Goal: Task Accomplishment & Management: Complete application form

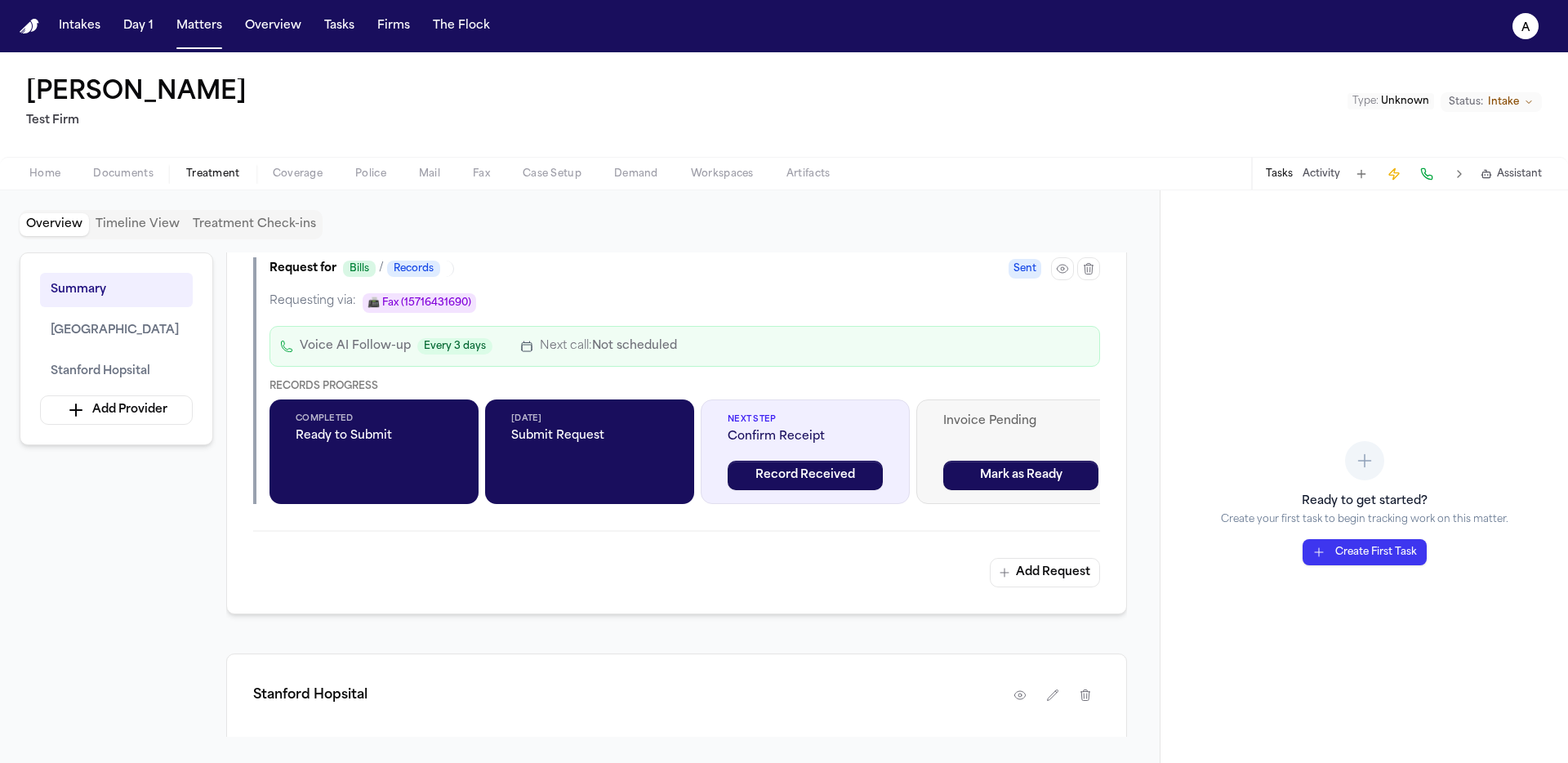
scroll to position [1969, 0]
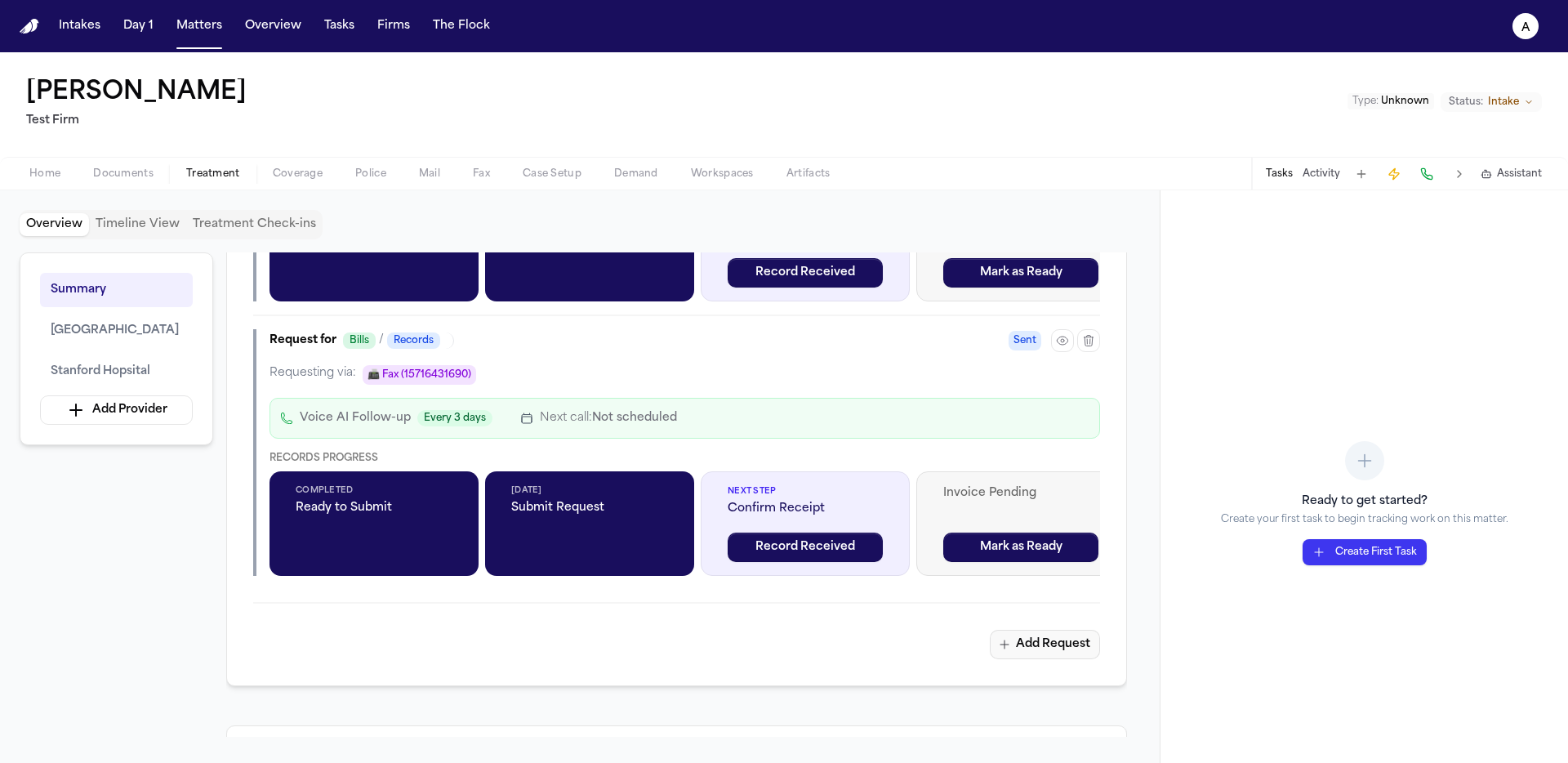
click at [1093, 637] on button "Add Request" at bounding box center [1045, 644] width 110 height 29
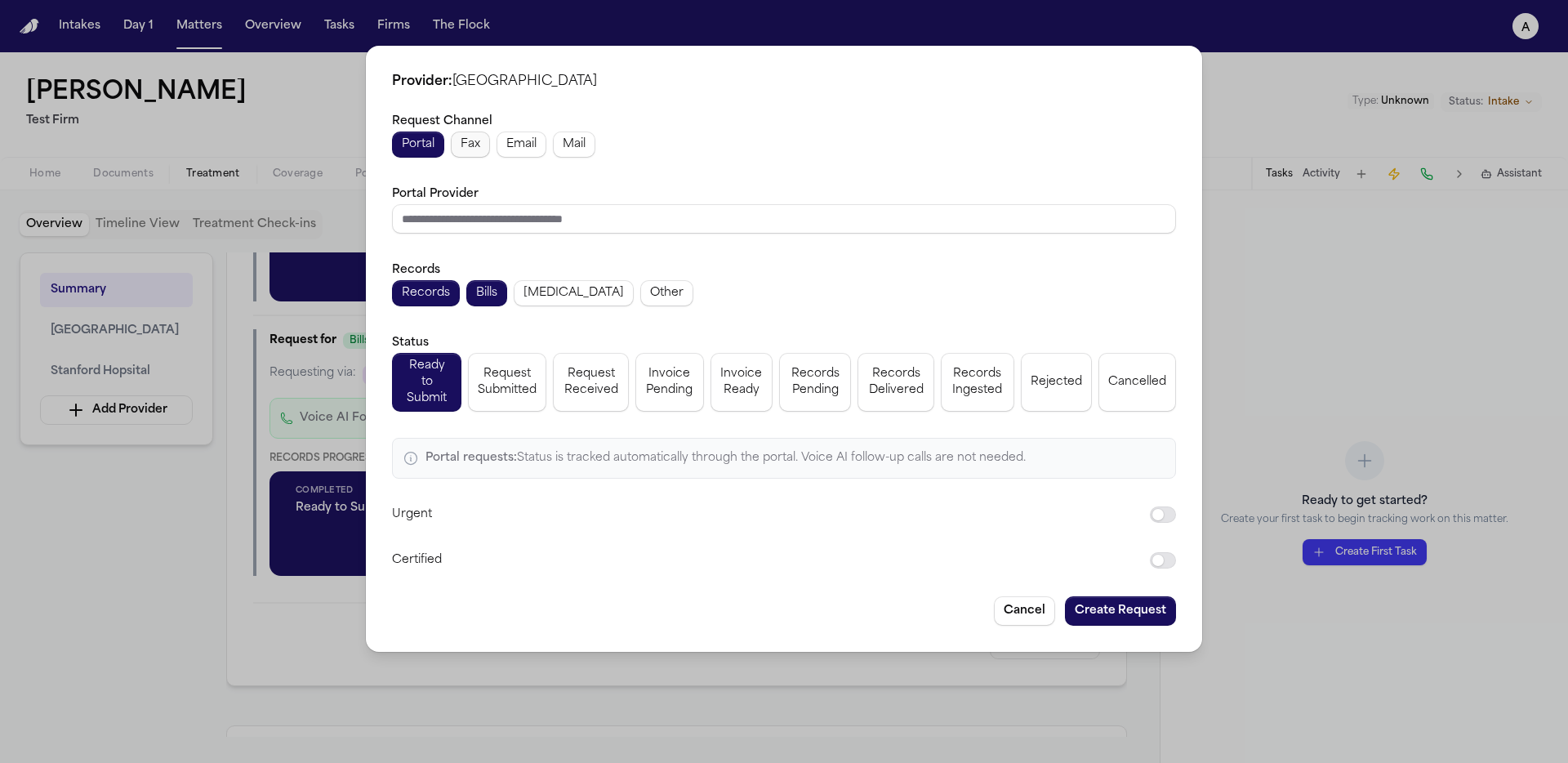
click at [481, 148] on button "Fax" at bounding box center [470, 145] width 39 height 26
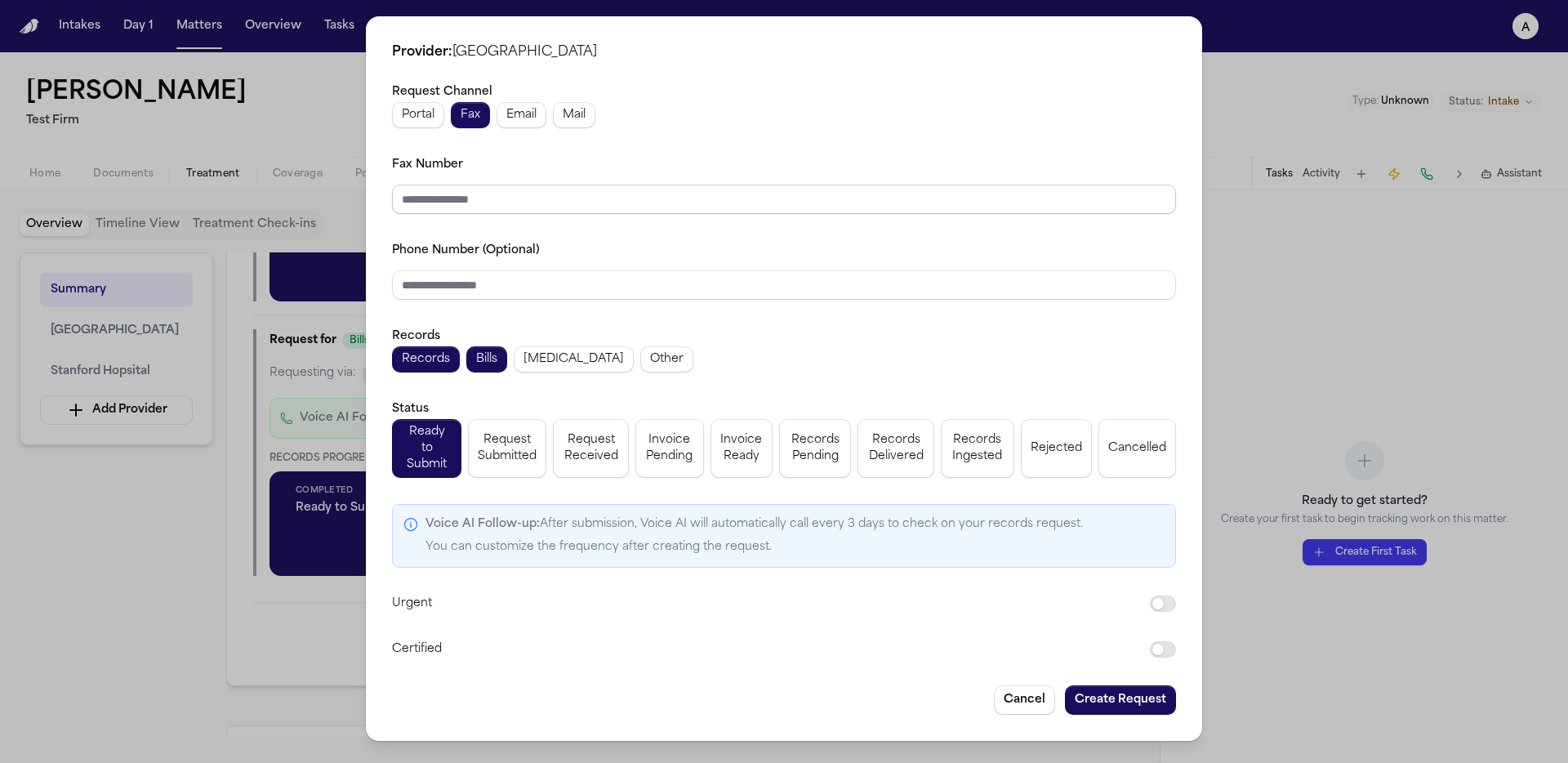
click at [502, 209] on input "Fax Number" at bounding box center [784, 200] width 784 height 29
type input "**********"
click at [585, 294] on input "Phone Number (Optional)" at bounding box center [784, 285] width 784 height 29
paste input "**********"
type input "**********"
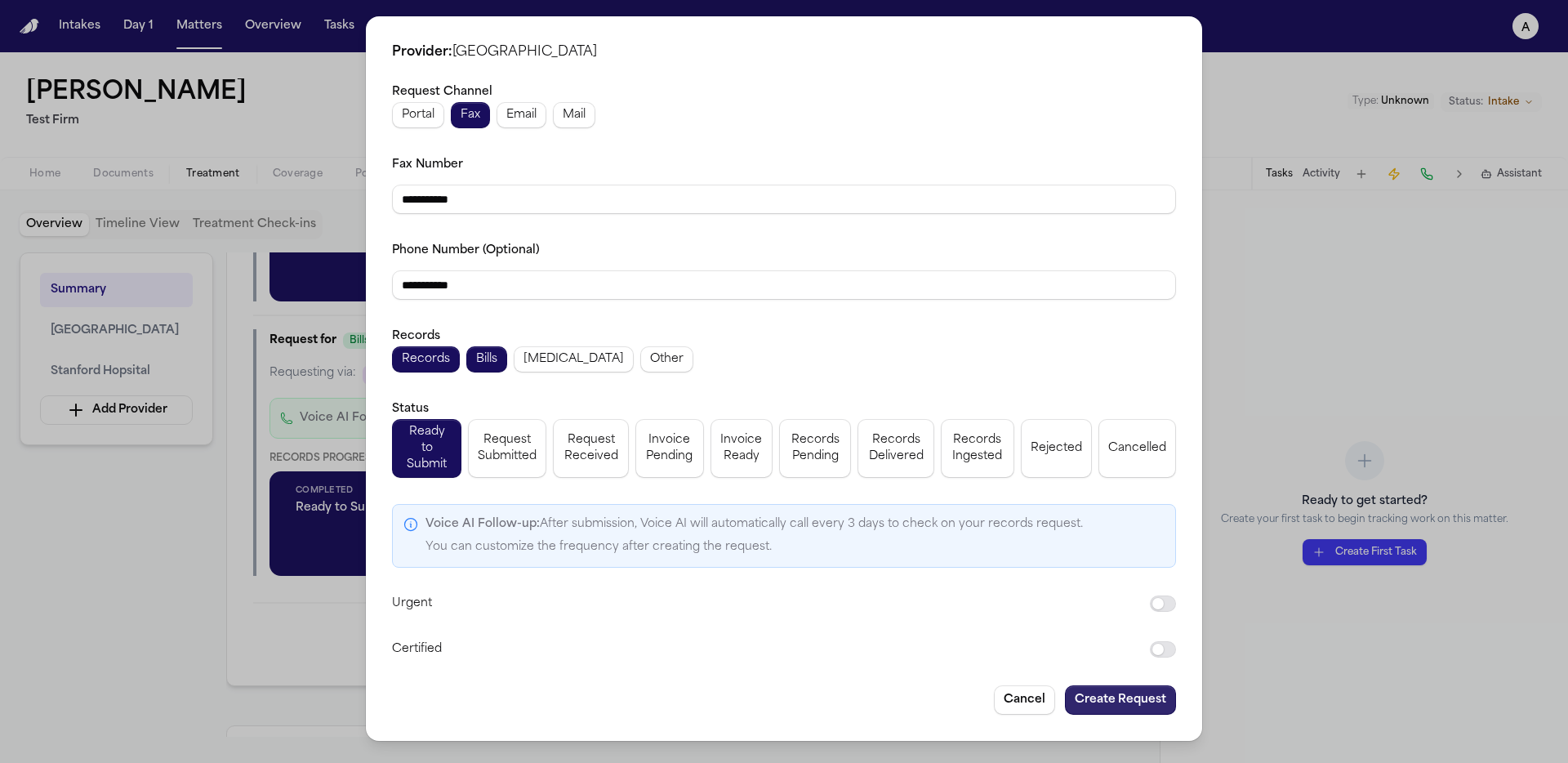
click at [1099, 686] on button "Create Request" at bounding box center [1121, 700] width 111 height 29
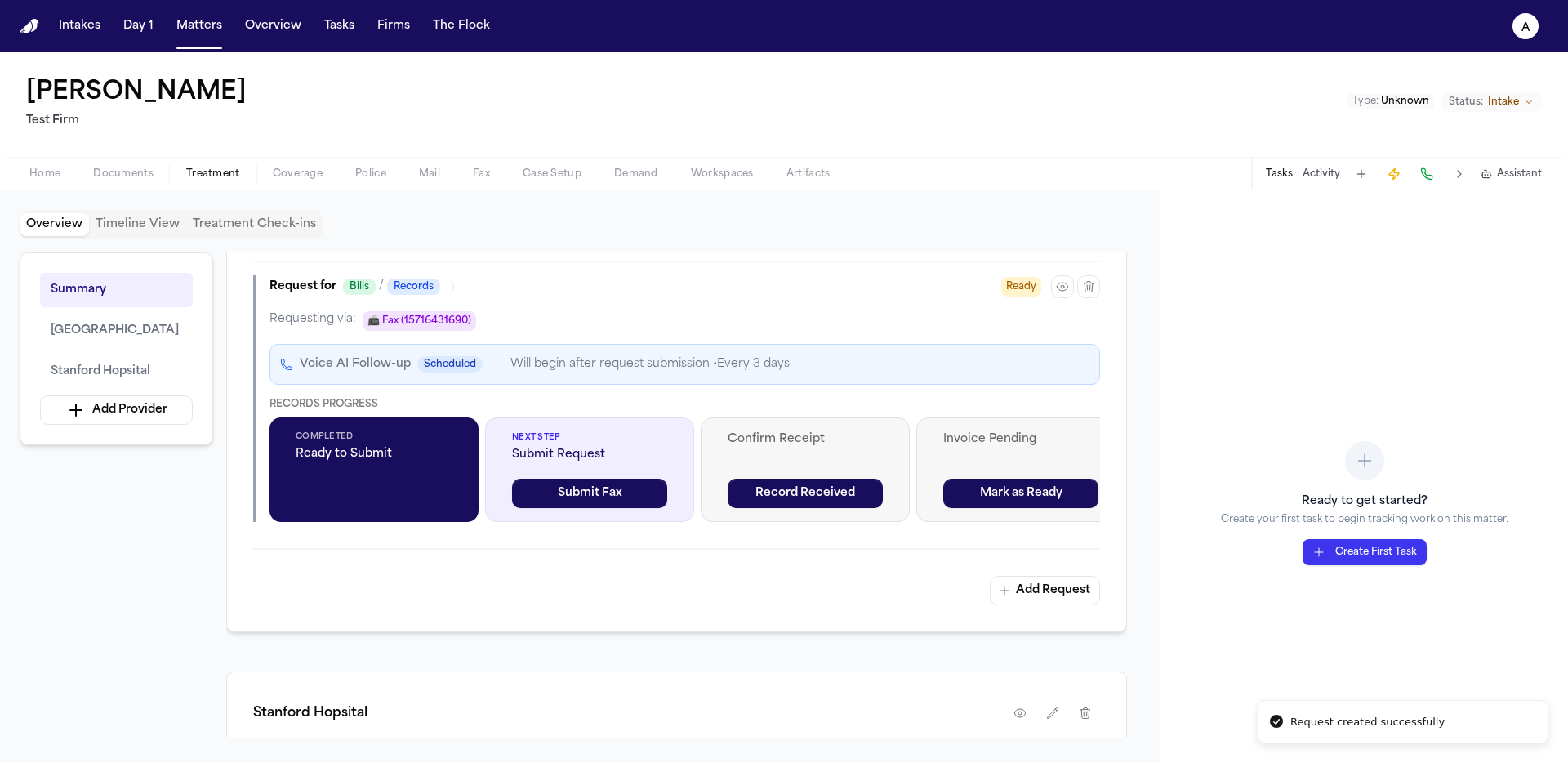
scroll to position [2311, 0]
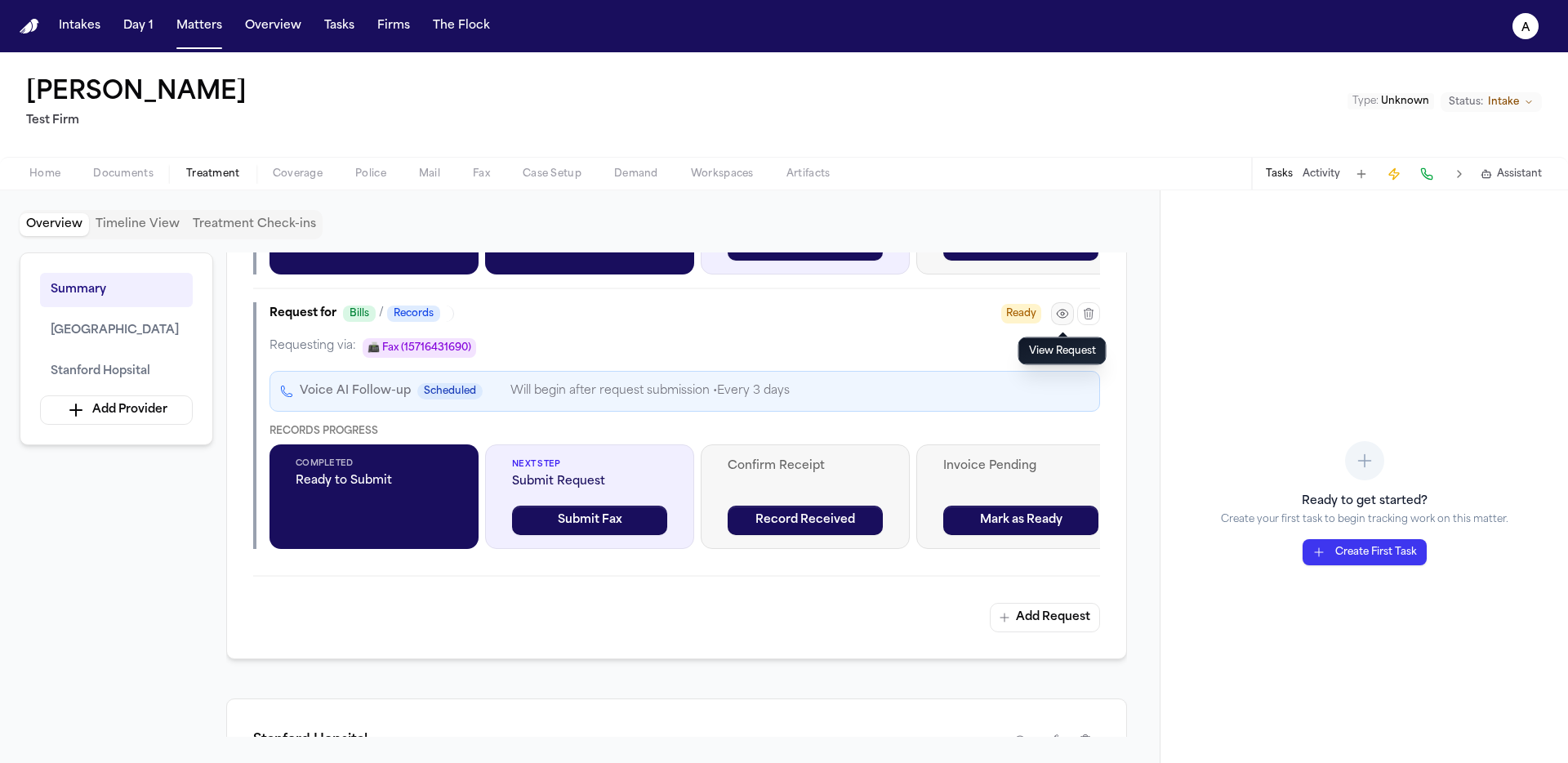
click at [1058, 321] on icon "button" at bounding box center [1063, 314] width 13 height 13
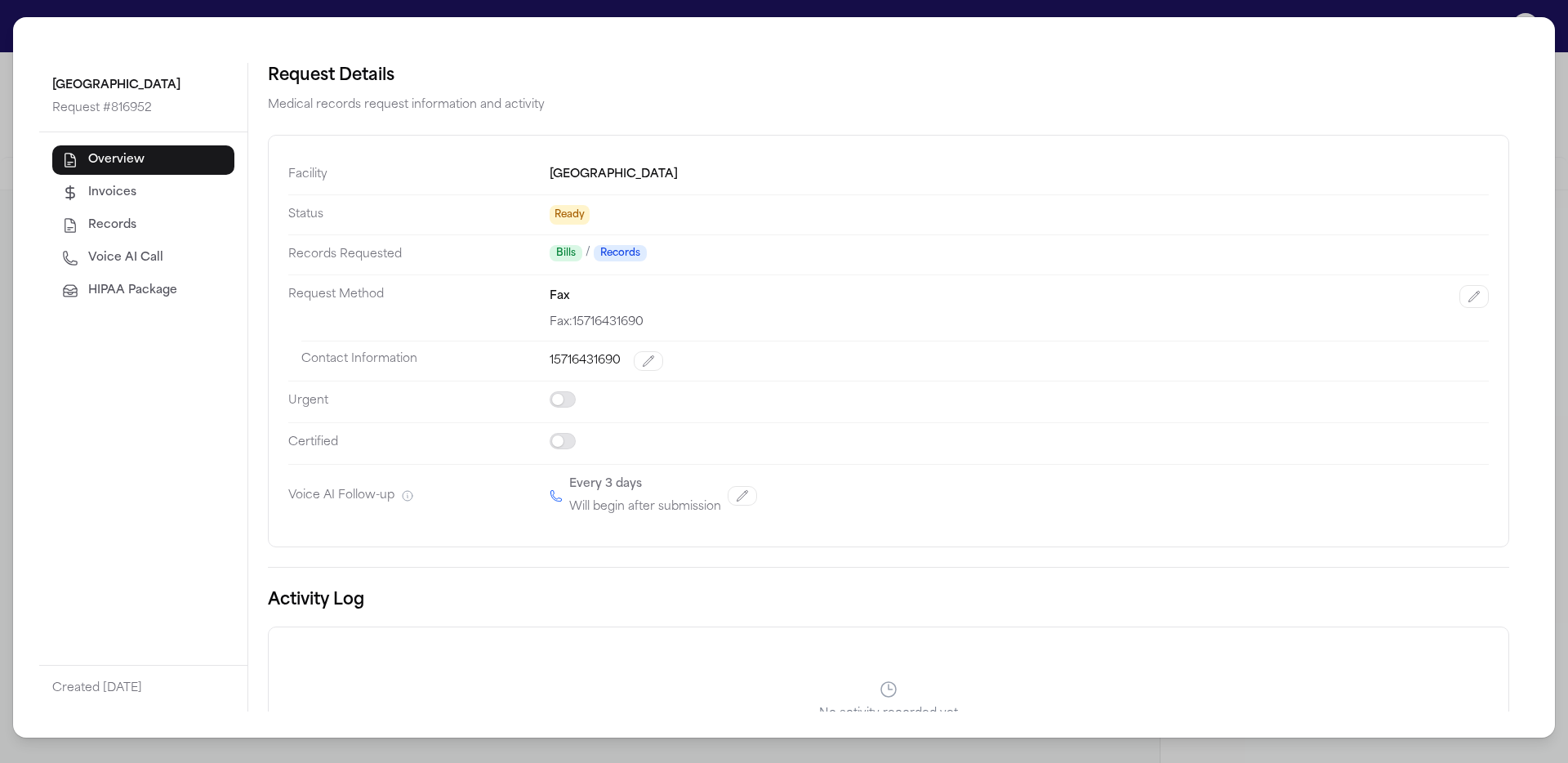
click at [165, 280] on button "HIPAA Package" at bounding box center [143, 291] width 182 height 29
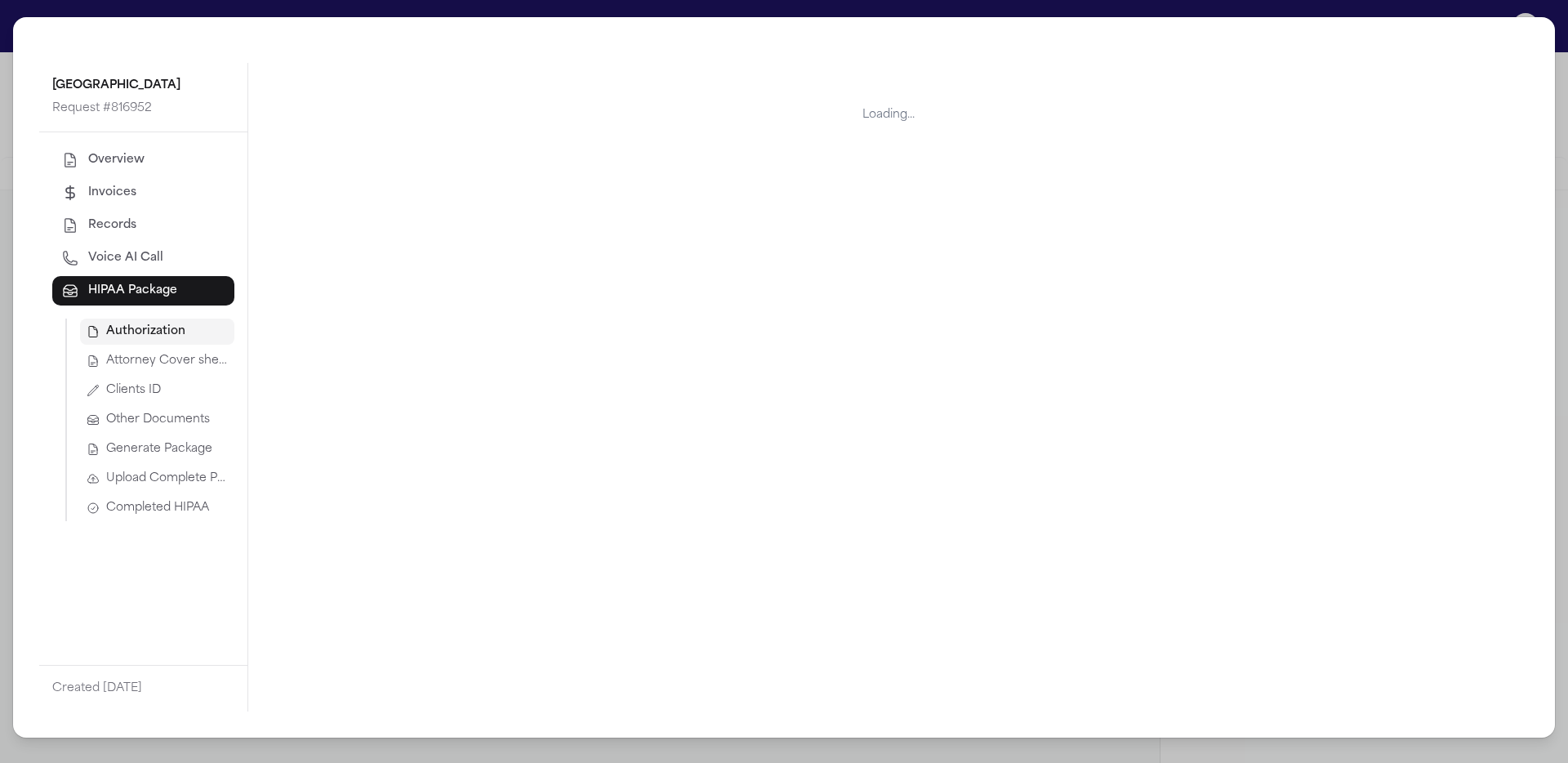
click at [142, 471] on span "Upload Complete Package" at bounding box center [167, 478] width 122 height 16
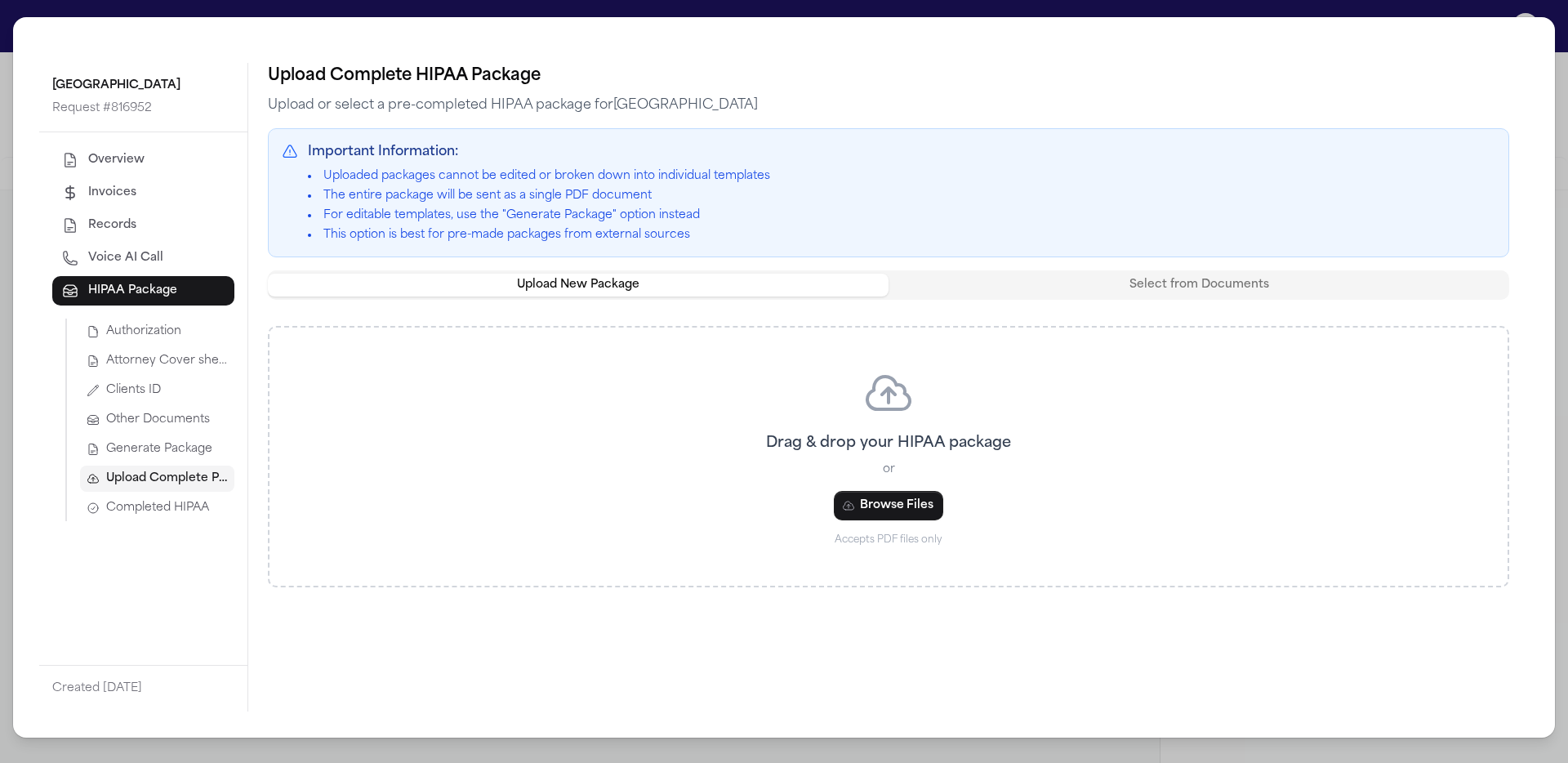
click at [1090, 304] on div "Upload New Package Select from Documents Drag & drop your HIPAA package or Brow…" at bounding box center [889, 429] width 1242 height 317
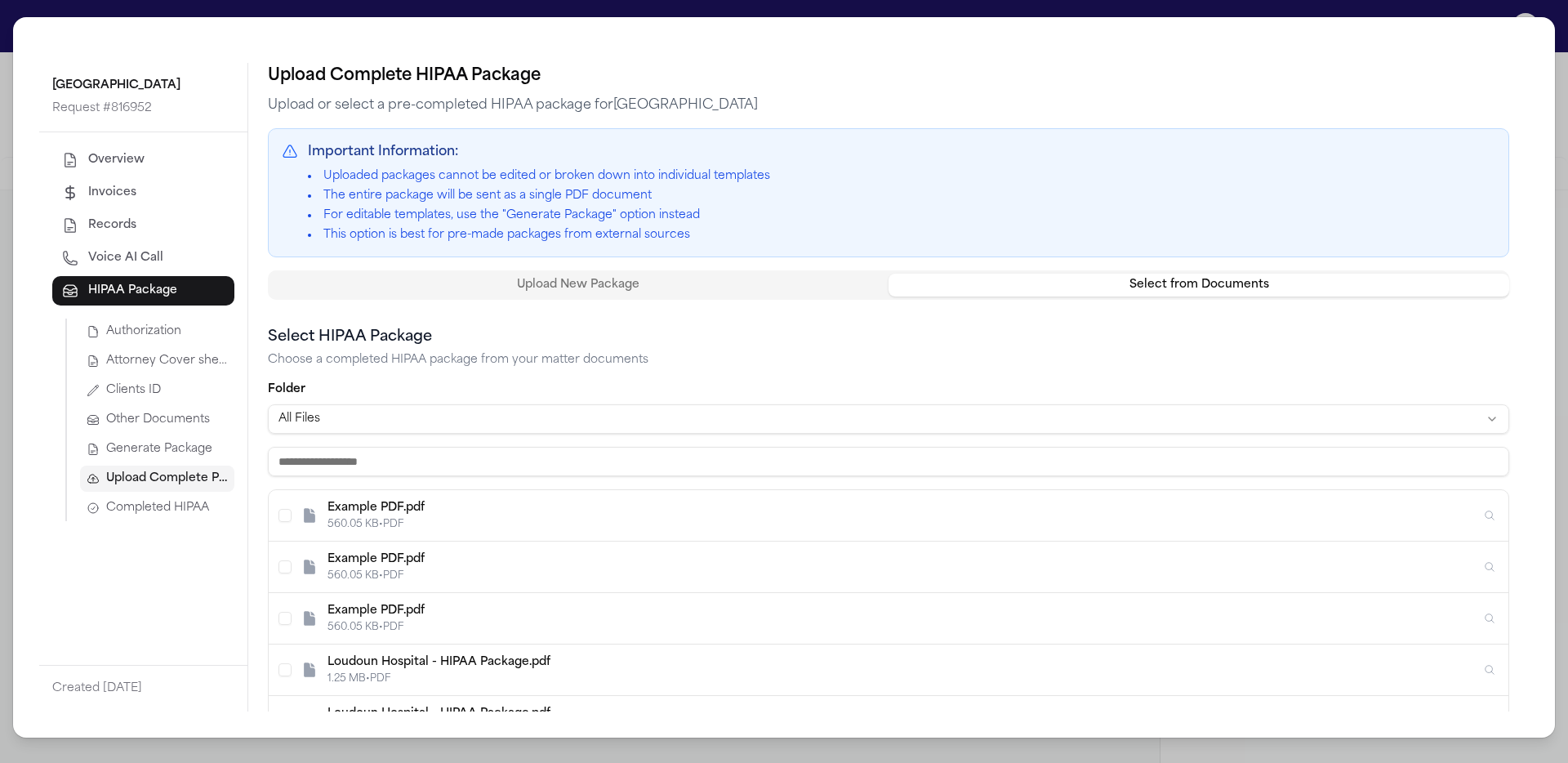
click at [1092, 294] on button "Select from Documents" at bounding box center [1198, 285] width 620 height 23
click at [500, 538] on div "Example PDF.pdf 560.05 KB • PDF" at bounding box center [889, 515] width 1240 height 52
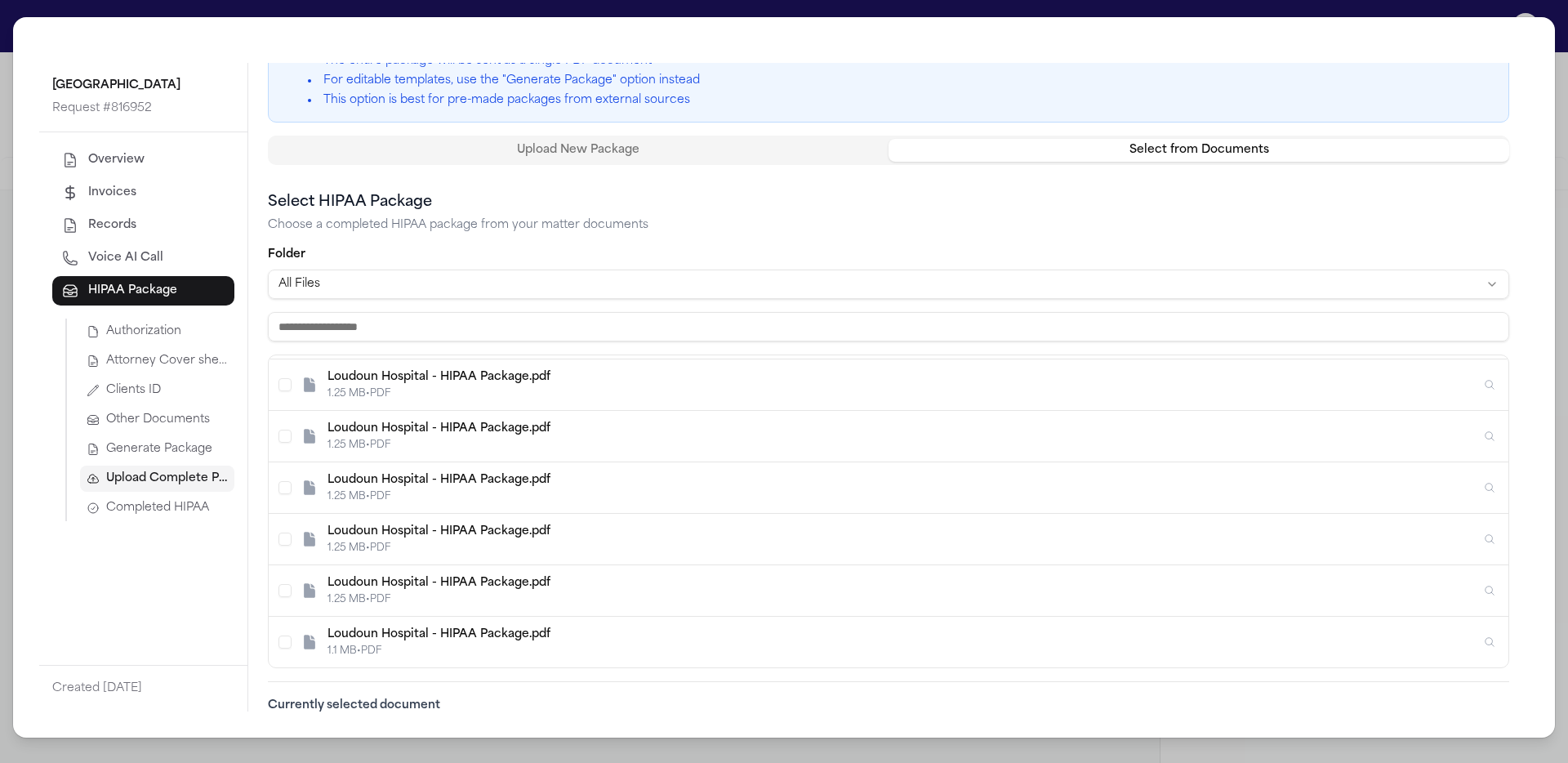
scroll to position [223, 0]
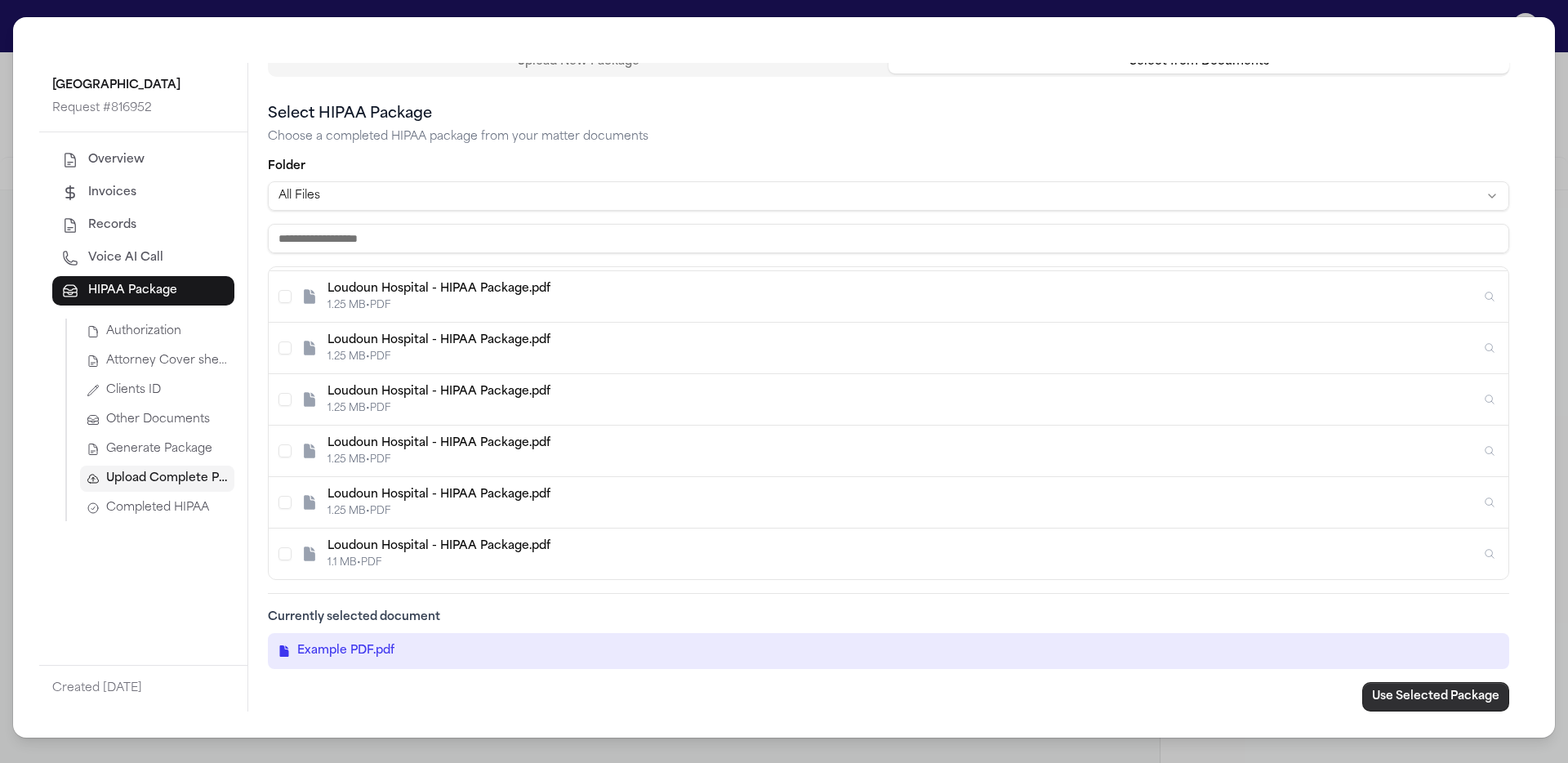
click at [1426, 698] on button "Use Selected Package" at bounding box center [1436, 697] width 147 height 29
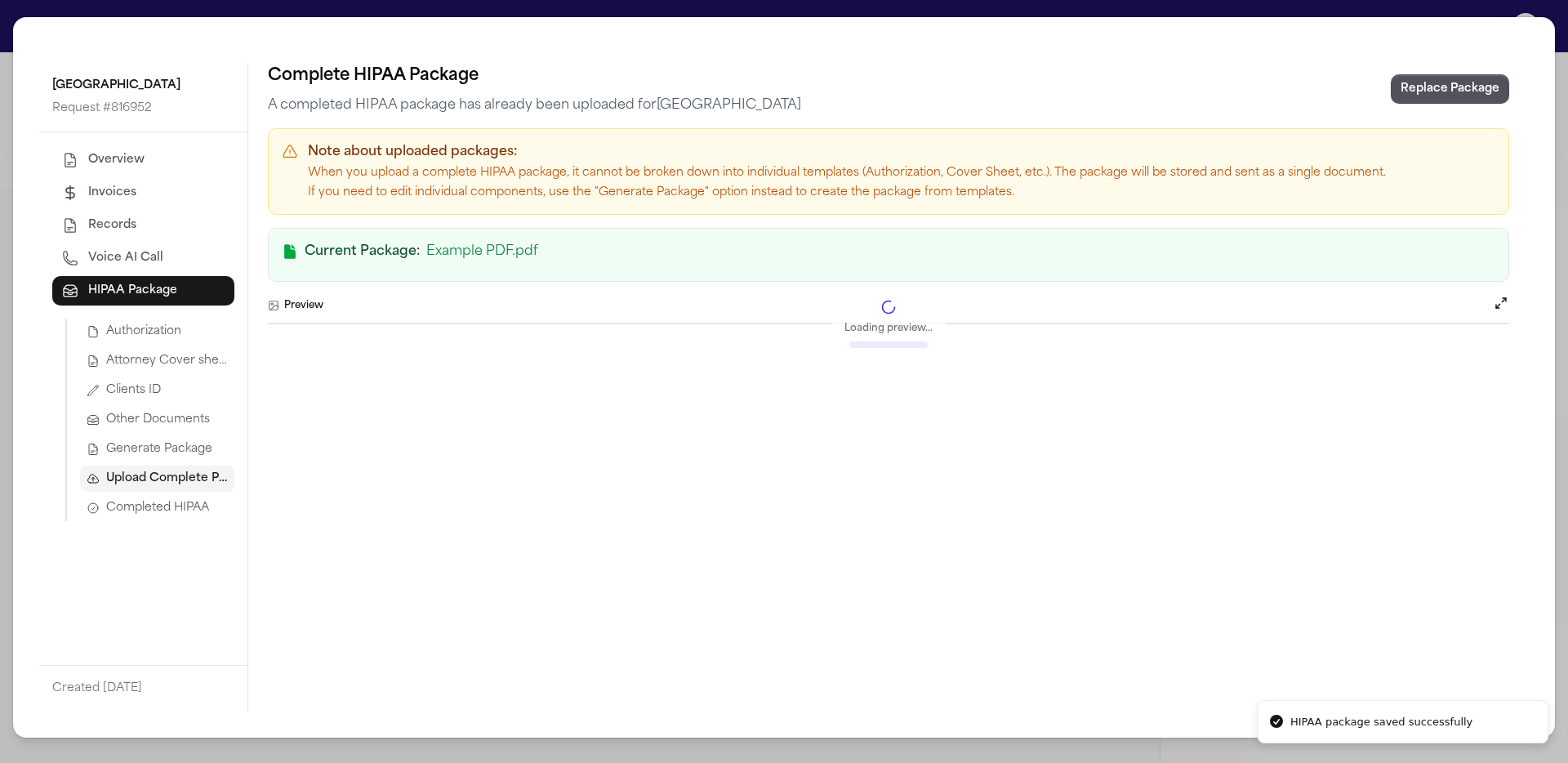
scroll to position [0, 0]
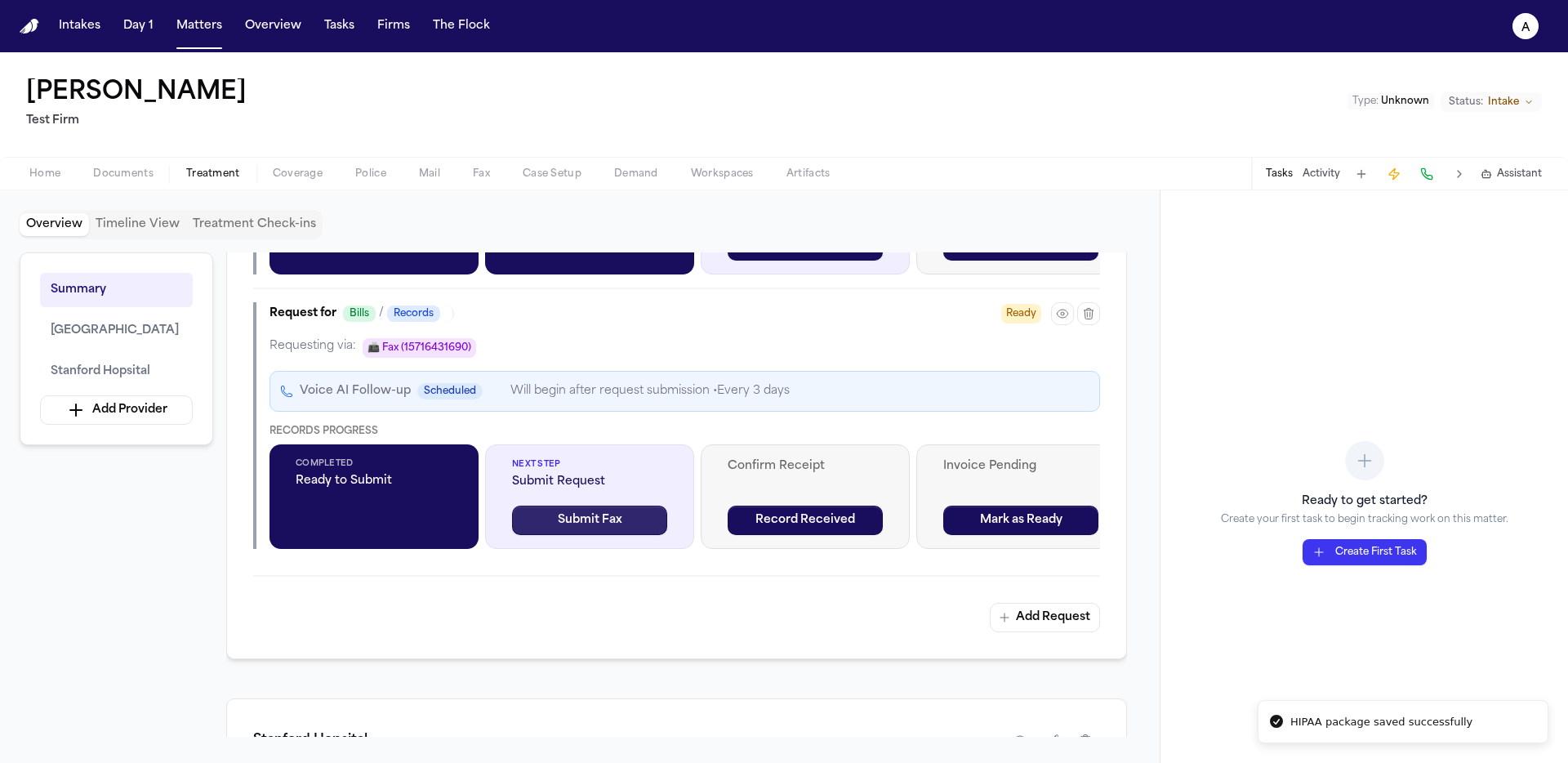
click at [596, 517] on button "Submit Fax" at bounding box center [589, 520] width 155 height 29
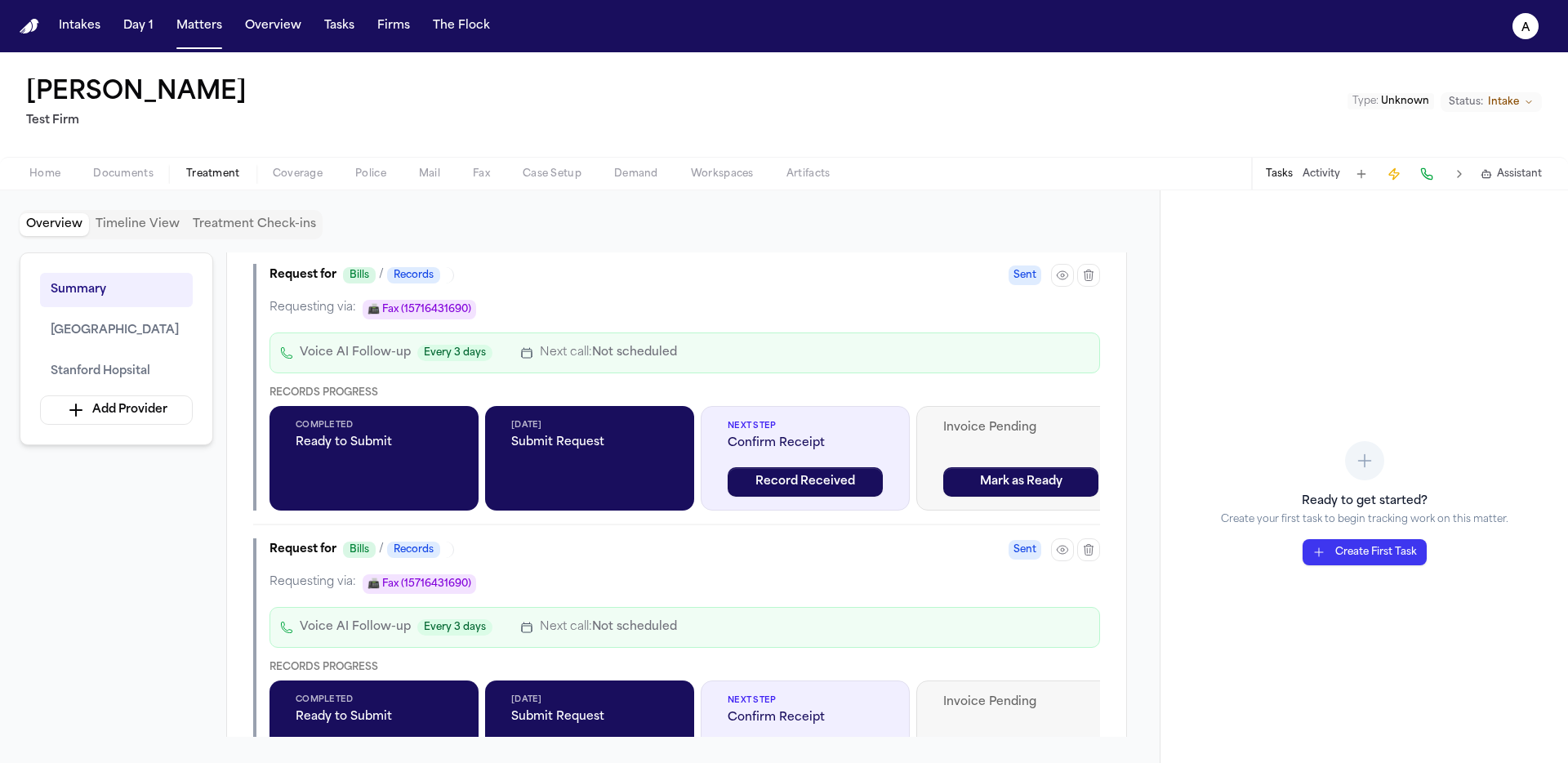
scroll to position [1671, 0]
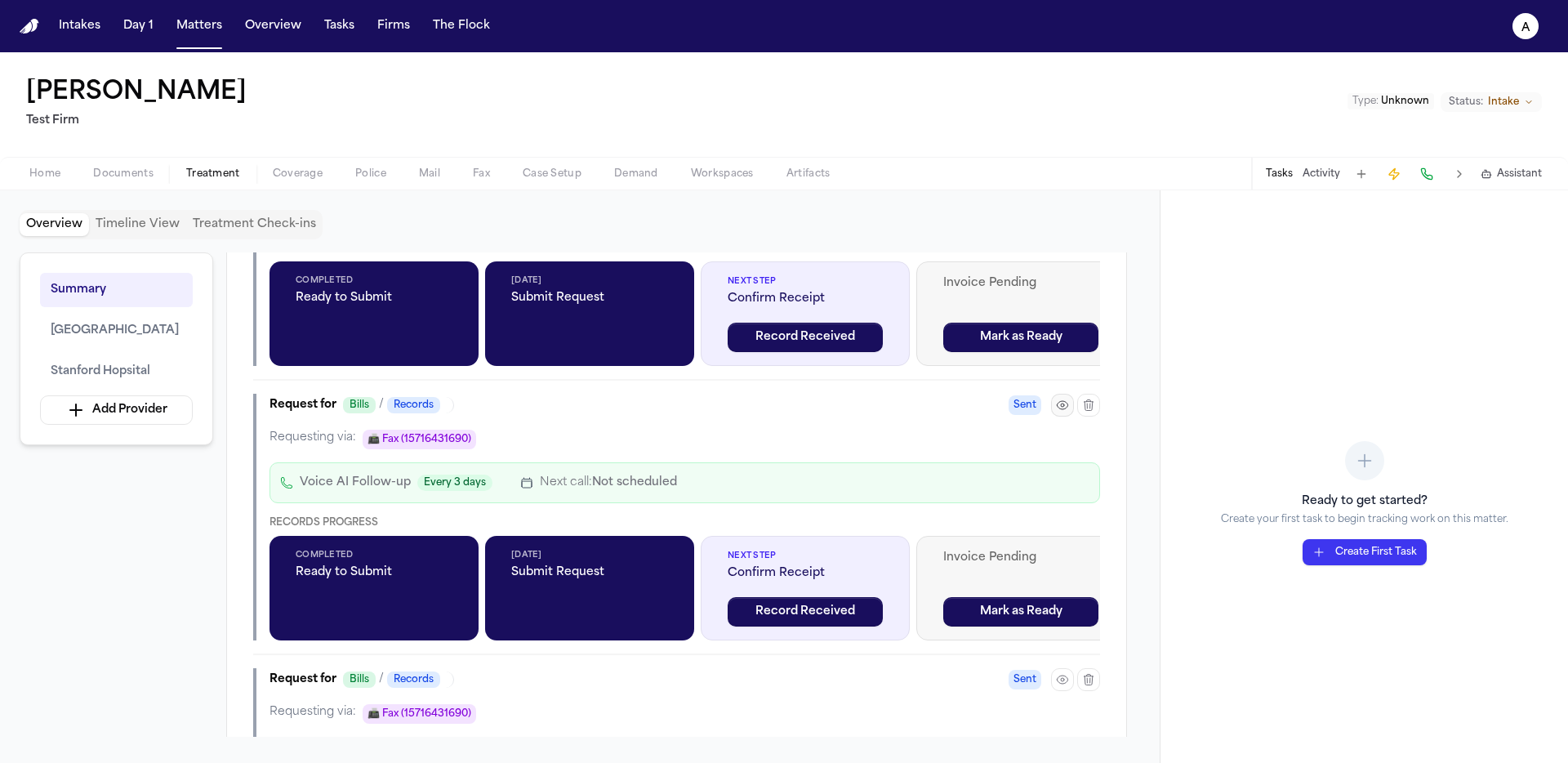
click at [1062, 412] on icon "button" at bounding box center [1063, 406] width 13 height 13
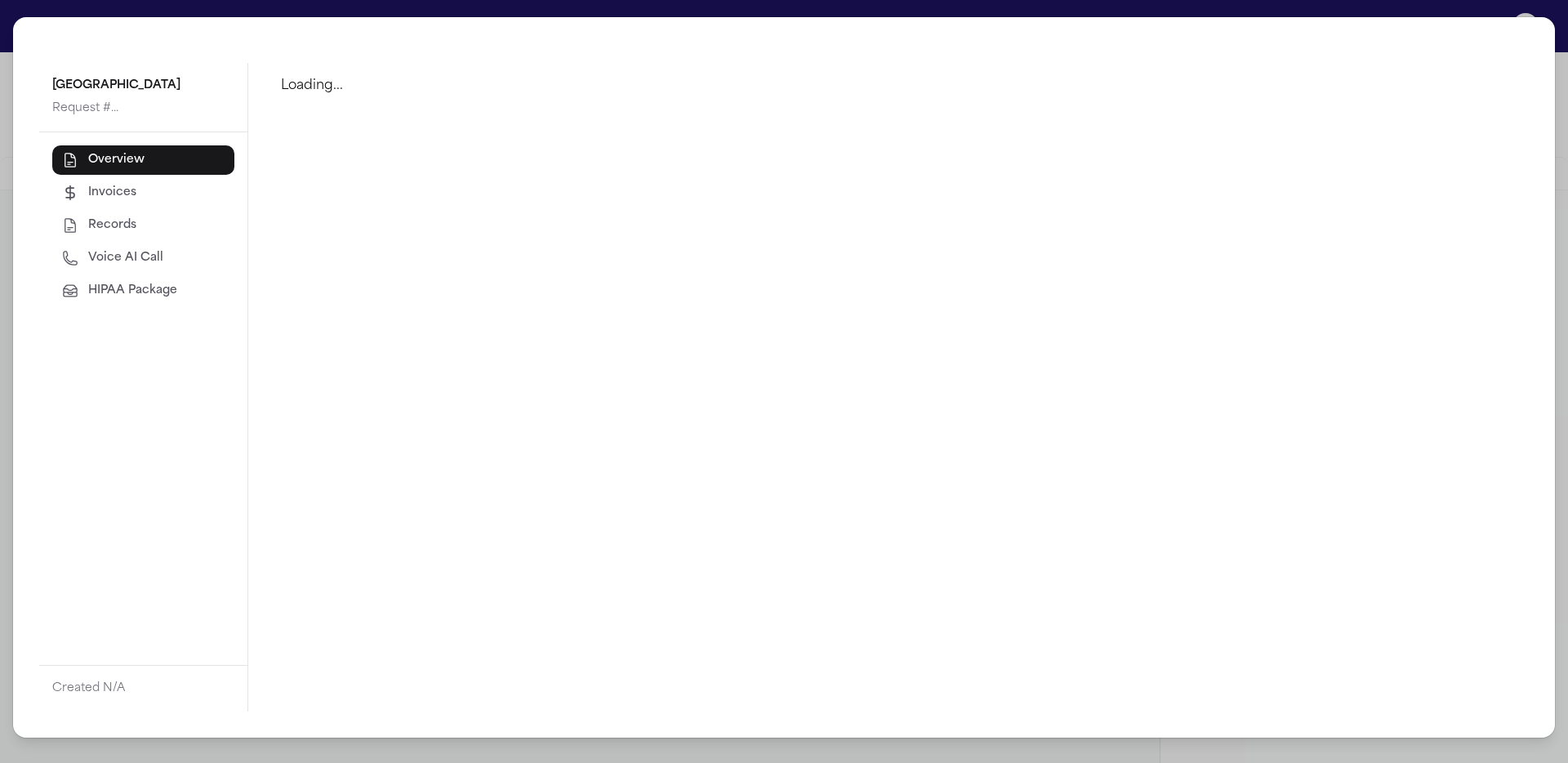
click at [117, 294] on span "HIPAA Package" at bounding box center [132, 291] width 89 height 16
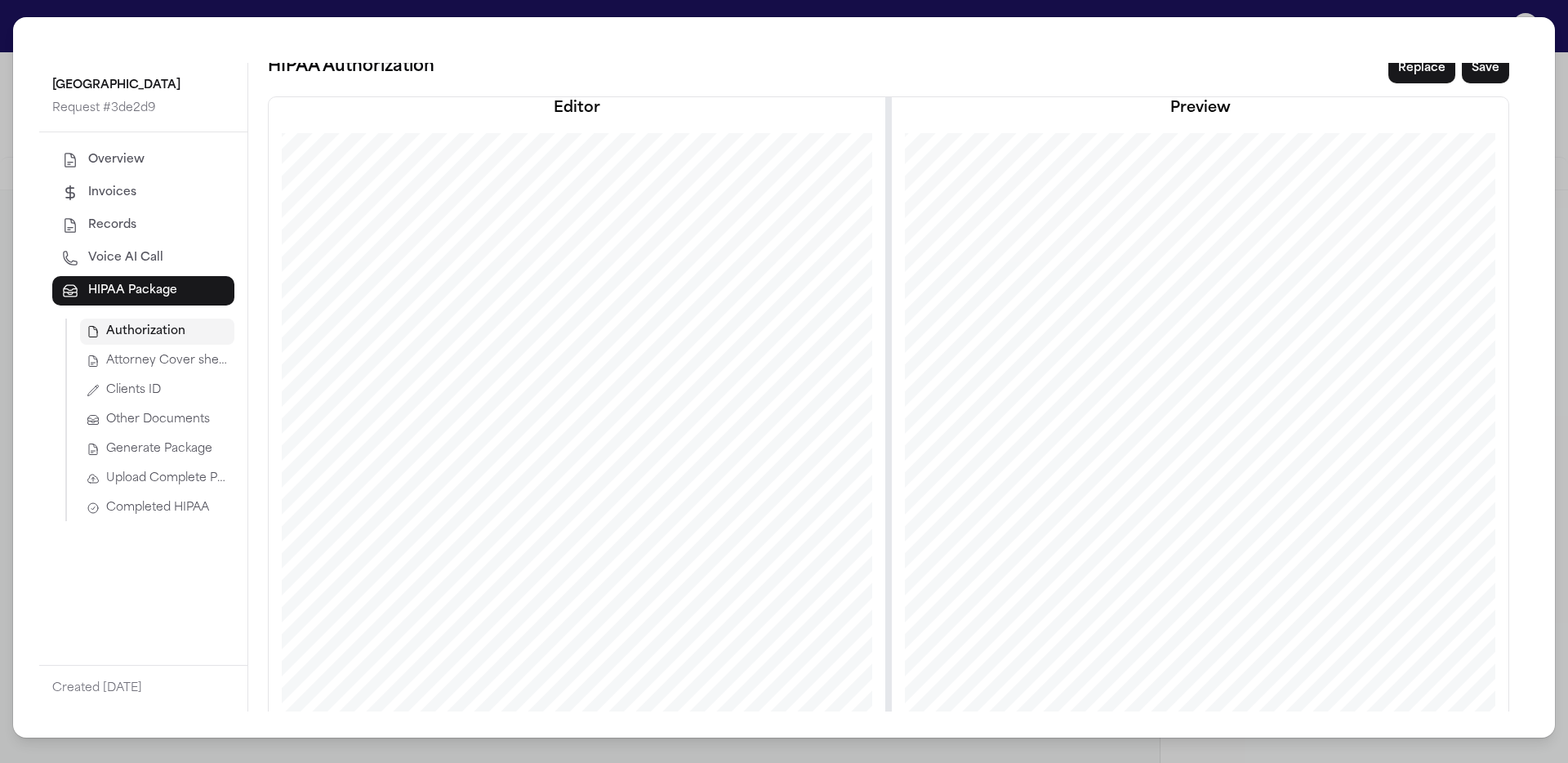
scroll to position [0, 0]
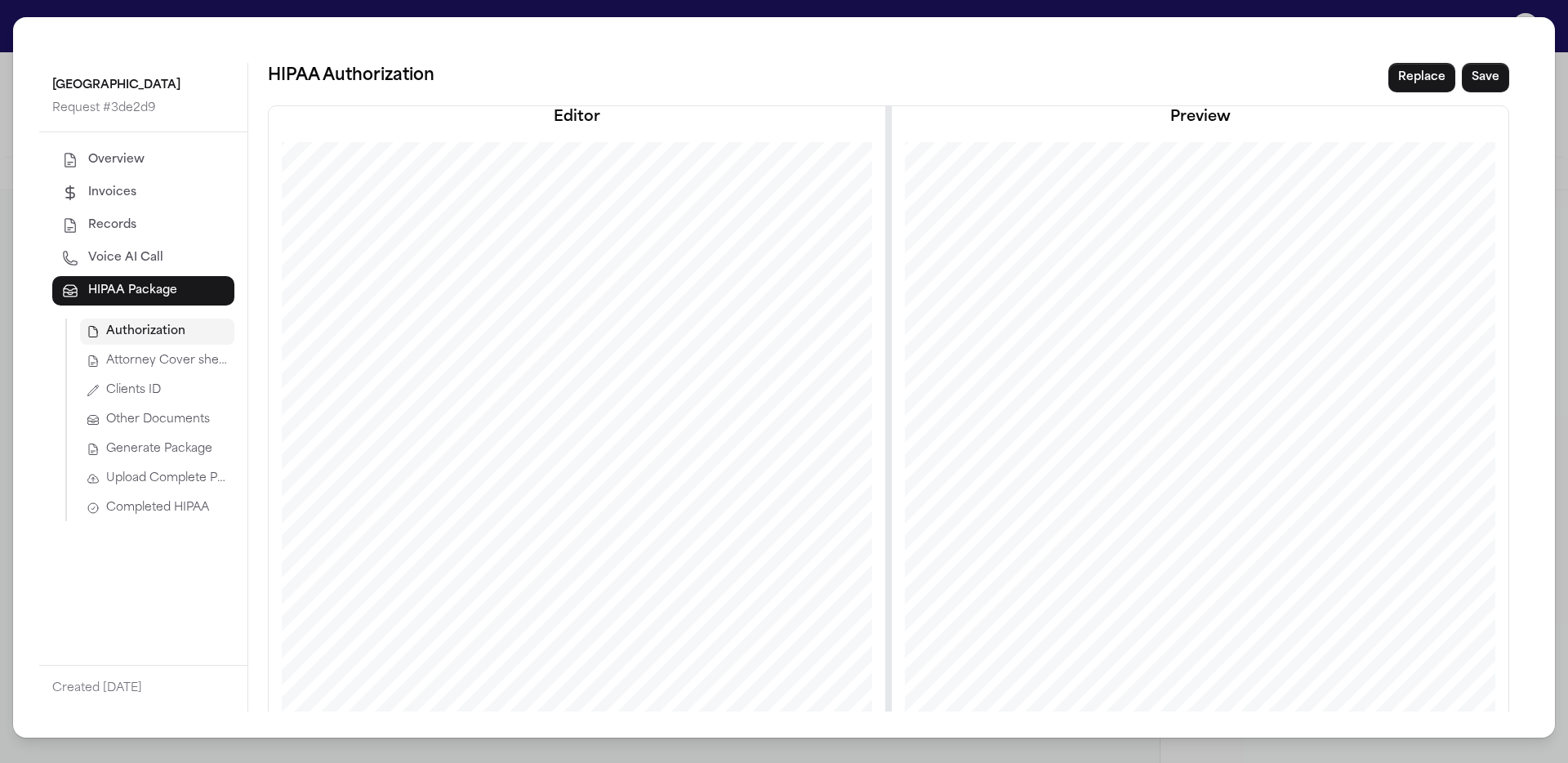
click at [210, 364] on span "Attorney Cover sheet" at bounding box center [167, 361] width 122 height 16
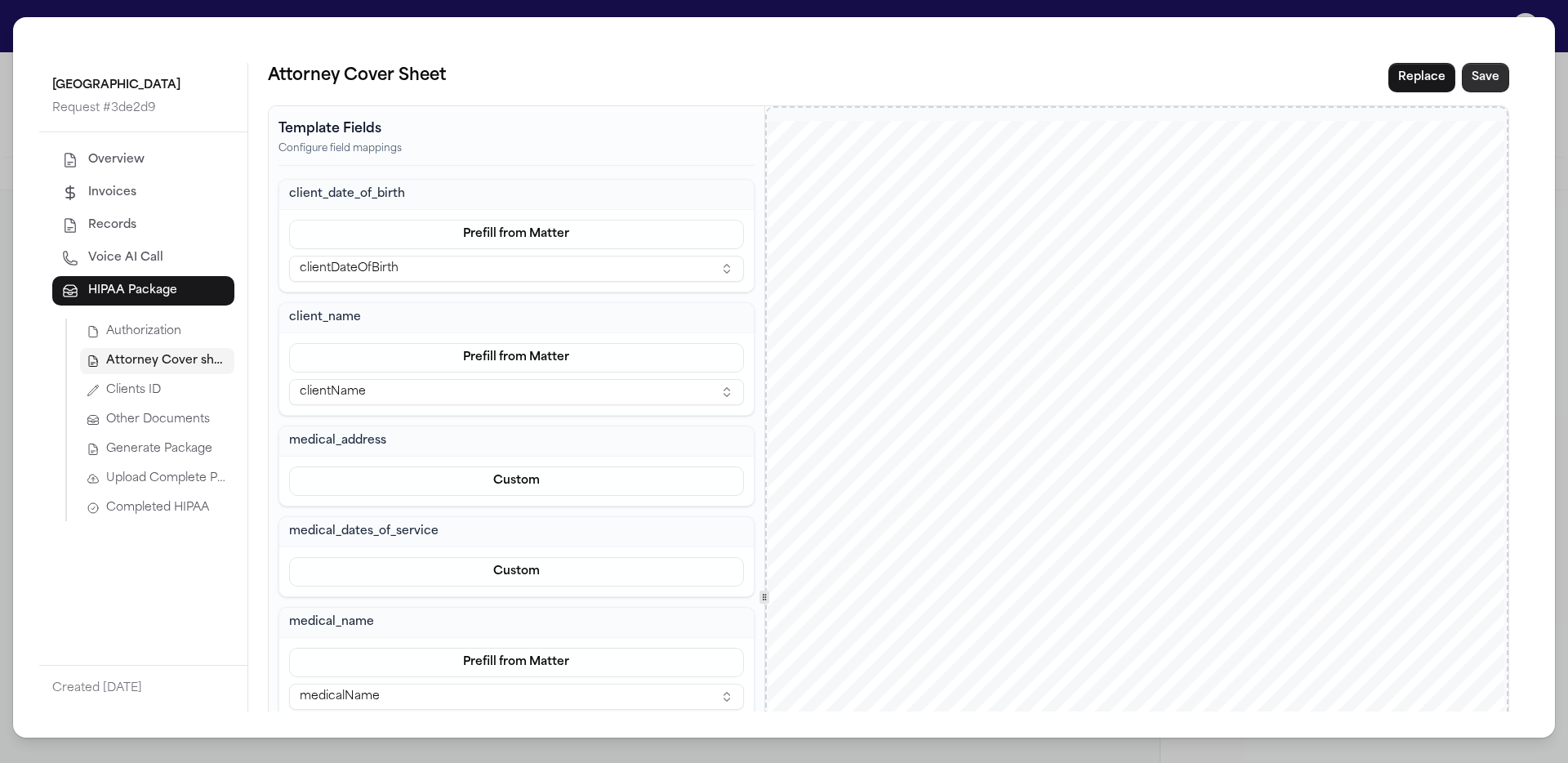
click at [1462, 83] on button "Save" at bounding box center [1485, 78] width 47 height 29
click at [172, 457] on button "Generate Package" at bounding box center [157, 450] width 155 height 26
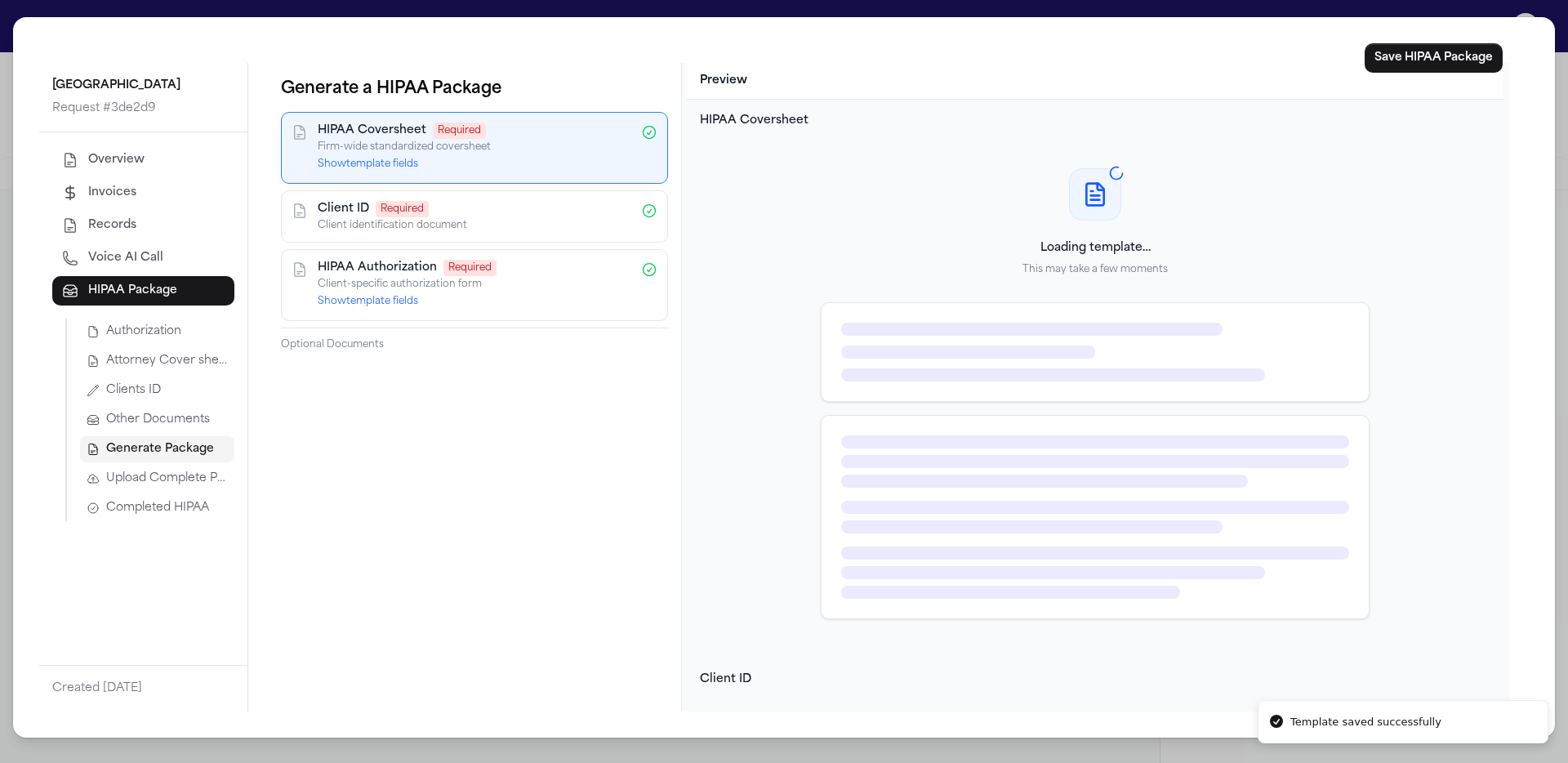
click at [409, 165] on button "Show template fields" at bounding box center [368, 164] width 101 height 13
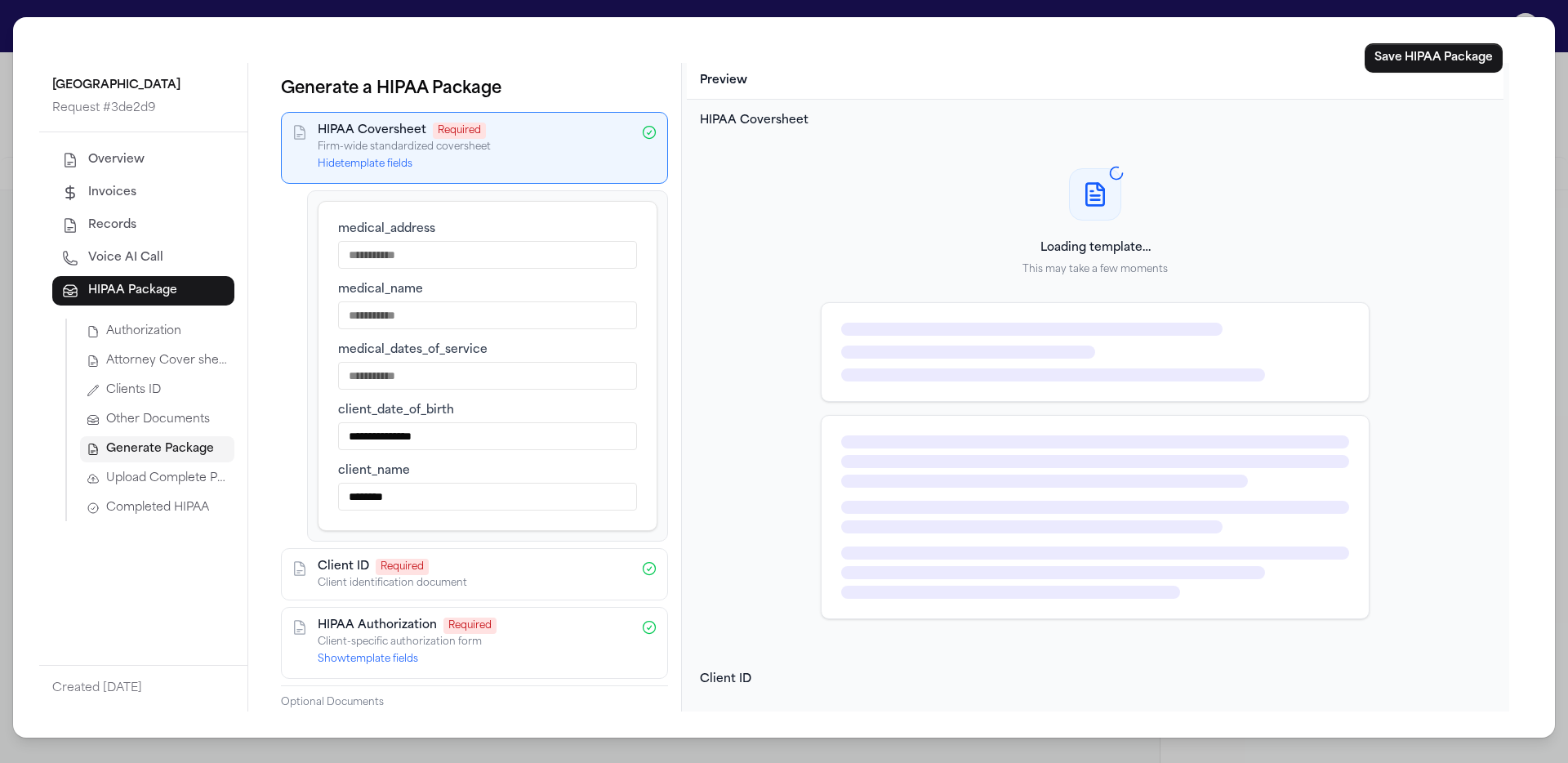
click at [418, 254] on input "medical_address" at bounding box center [488, 255] width 299 height 28
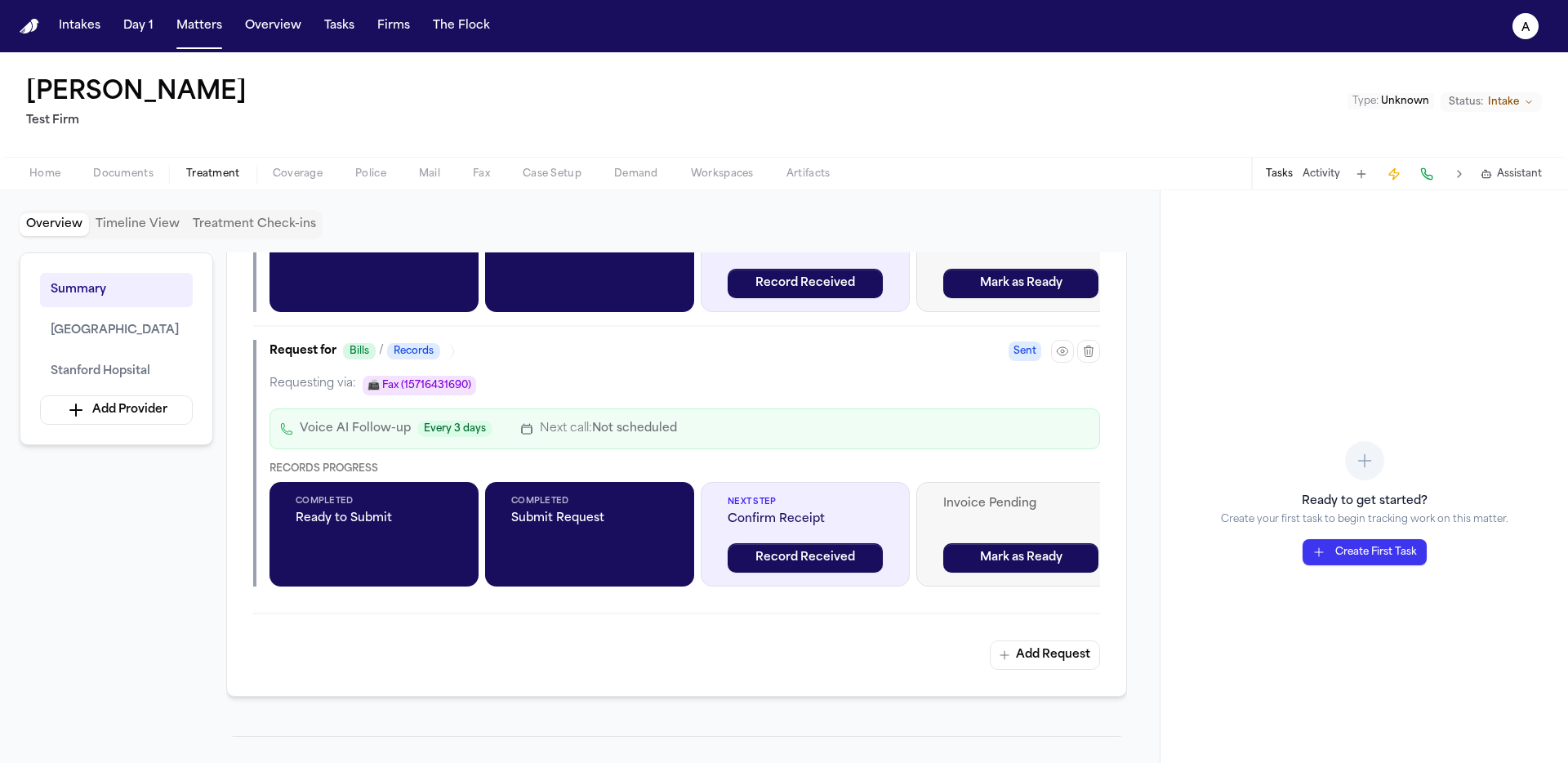
scroll to position [2180, 0]
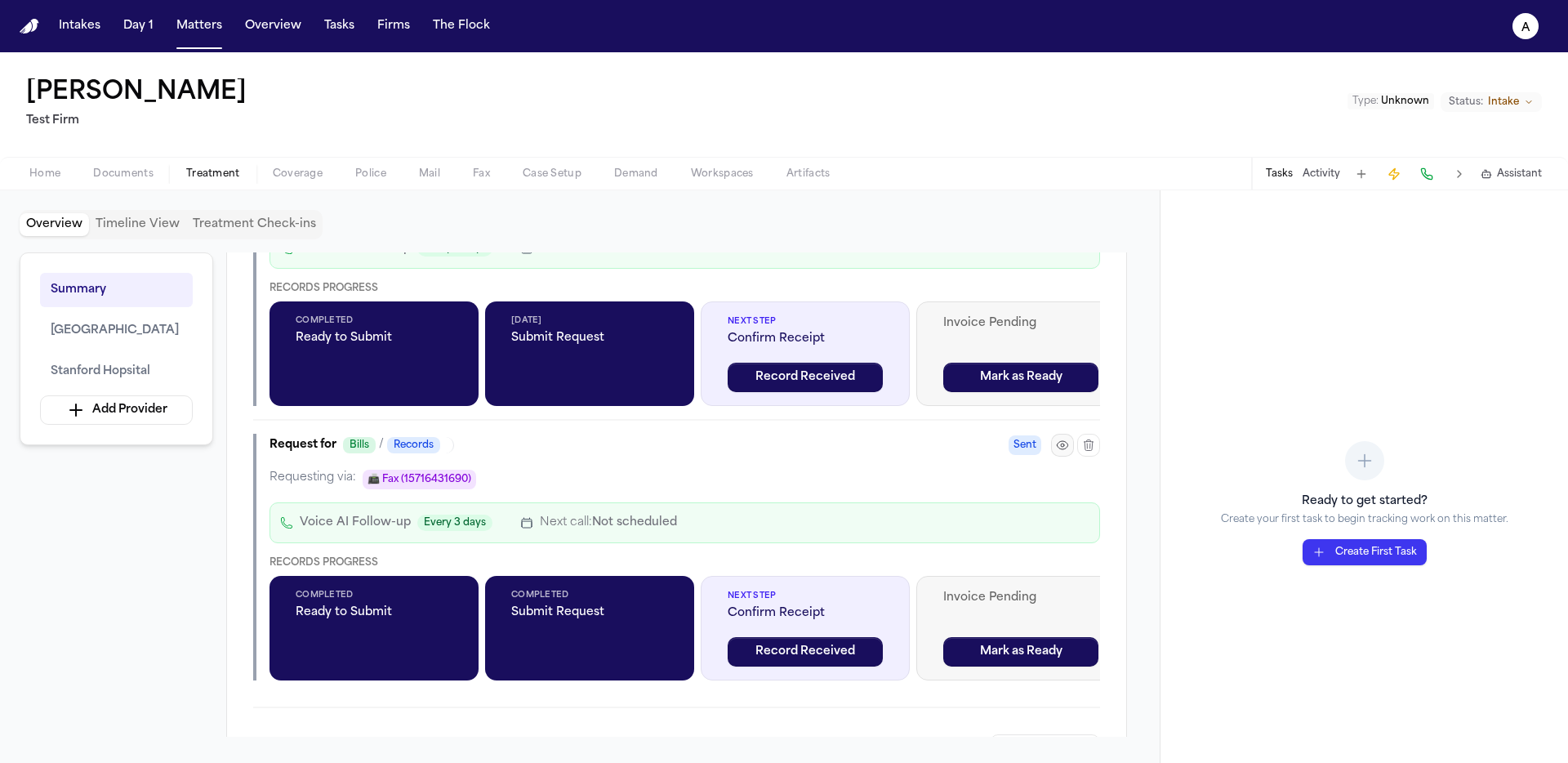
click at [1069, 447] on button "button" at bounding box center [1063, 446] width 23 height 23
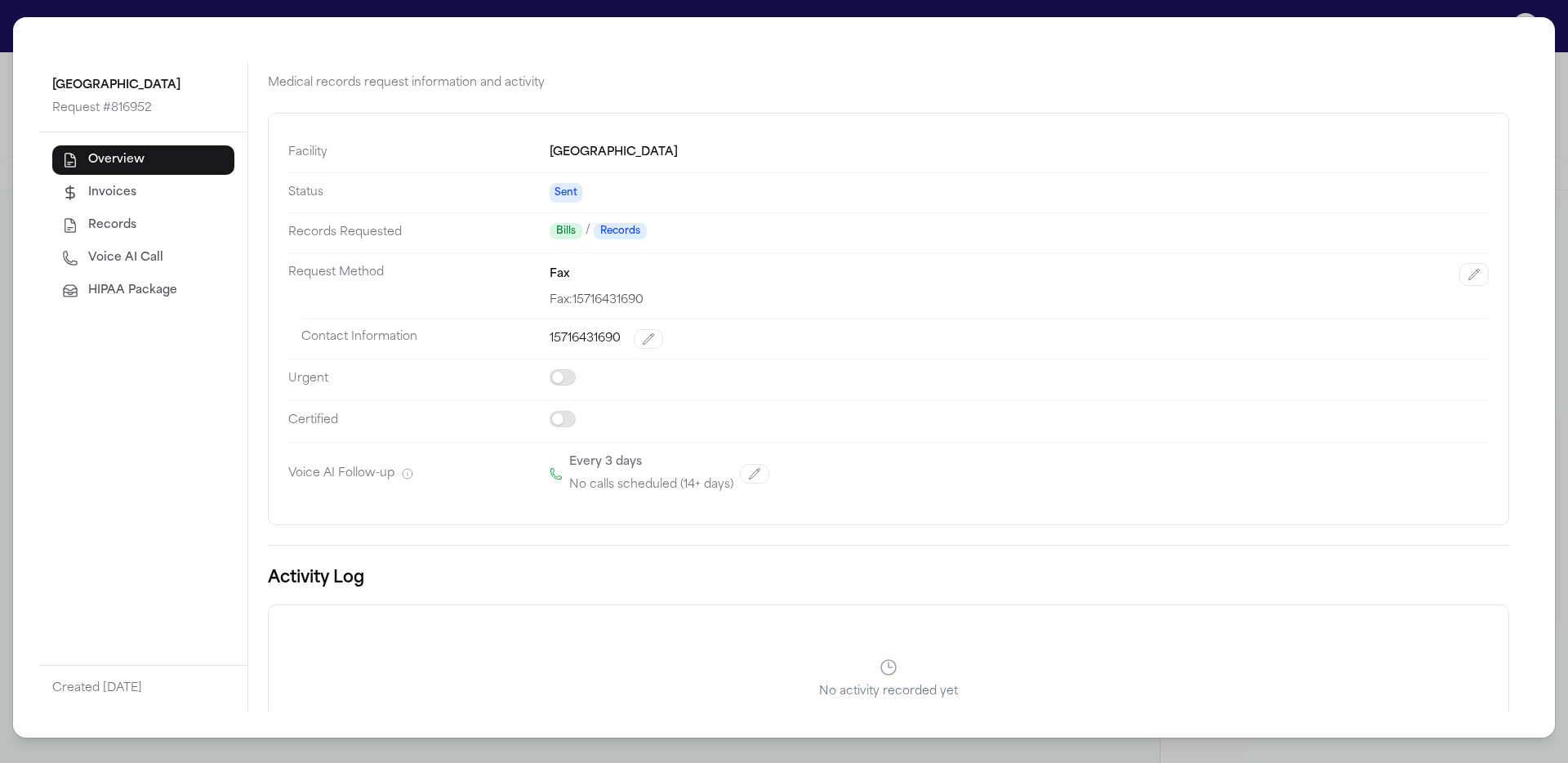
scroll to position [34, 0]
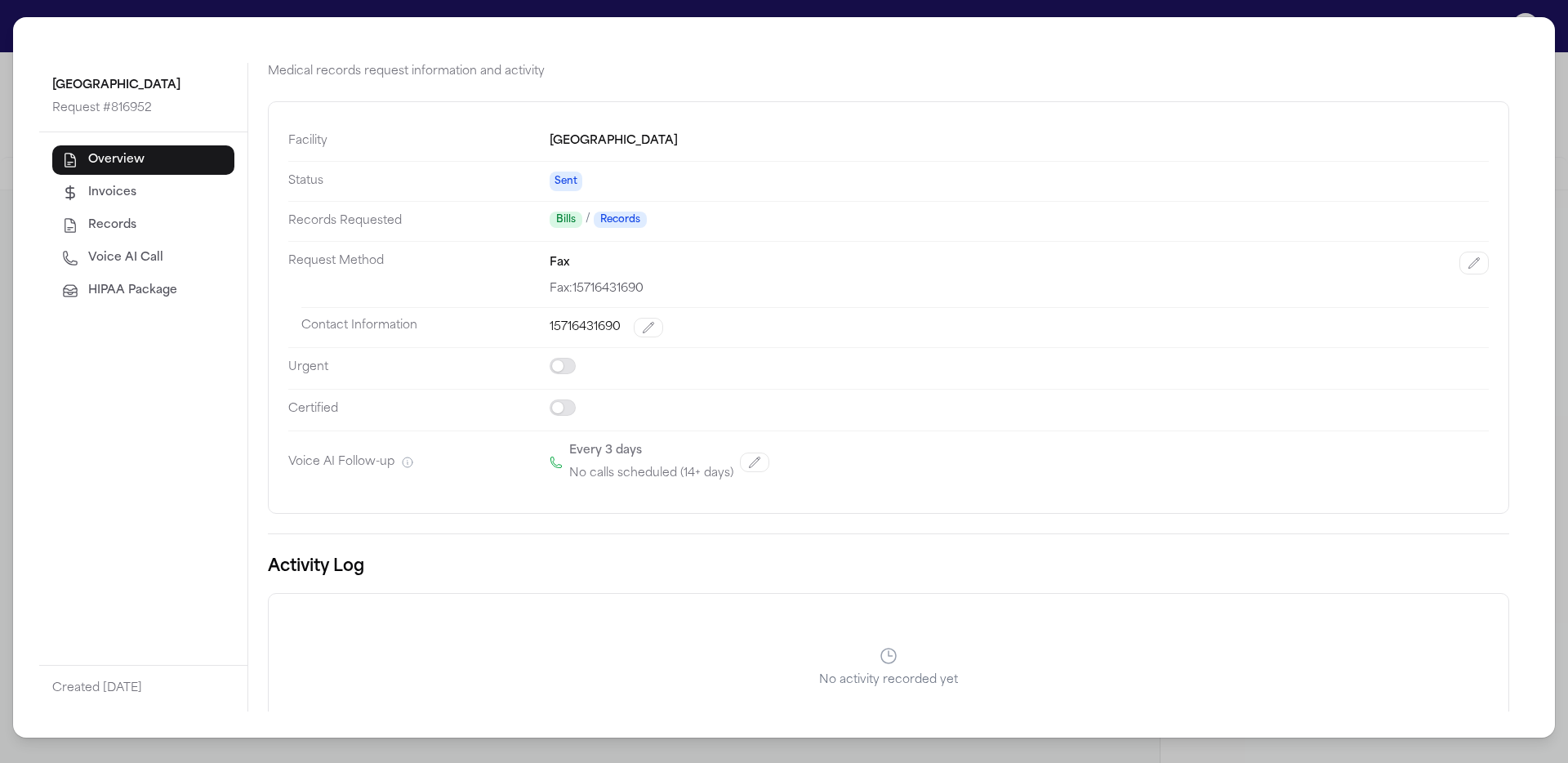
click at [141, 263] on span "Voice AI Call" at bounding box center [126, 258] width 75 height 16
select select "***"
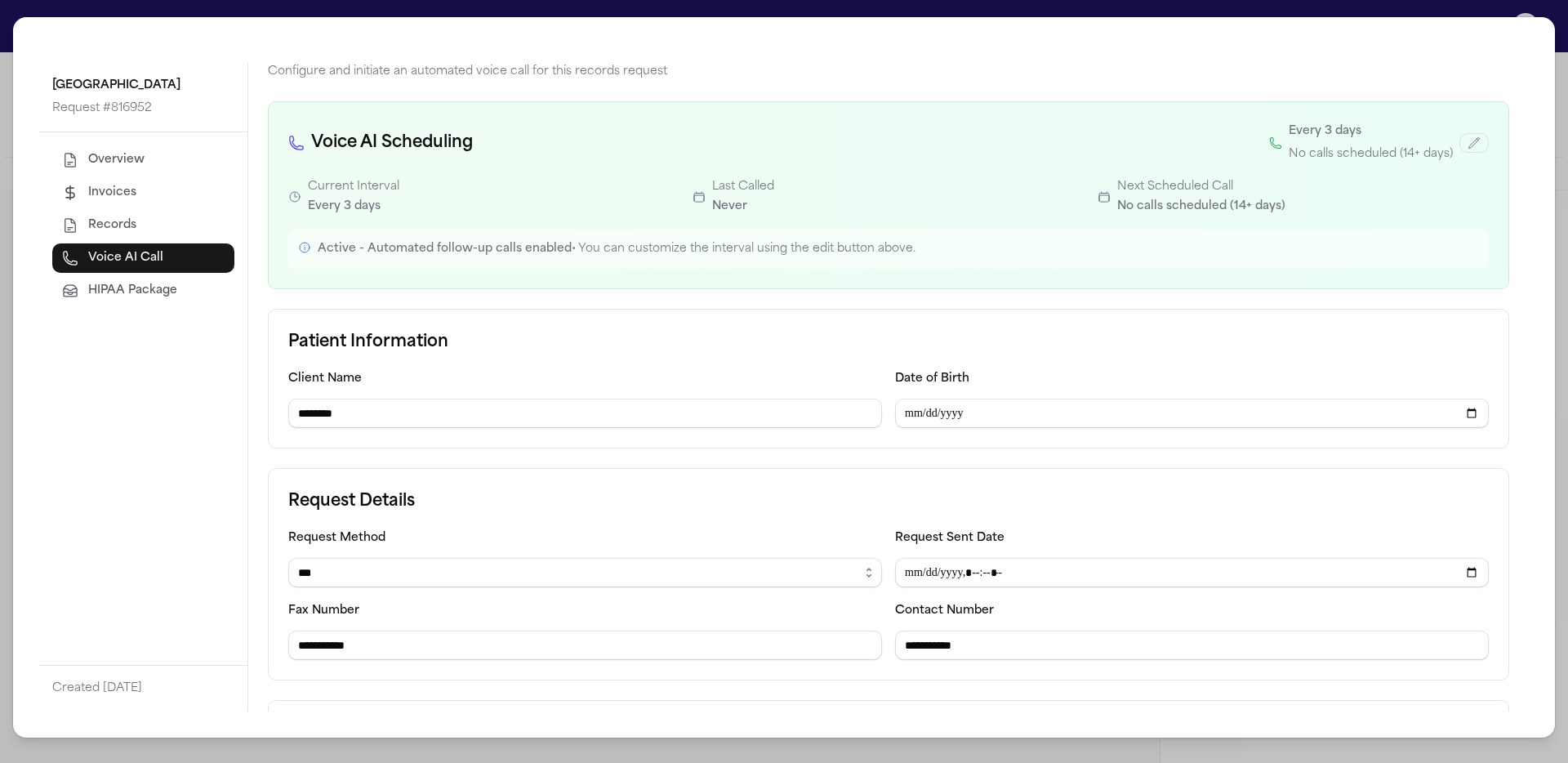
click at [1454, 137] on div "Every 3 days No calls scheduled (14+ days)" at bounding box center [1379, 143] width 220 height 43
click at [1467, 138] on icon "button" at bounding box center [1474, 143] width 13 height 13
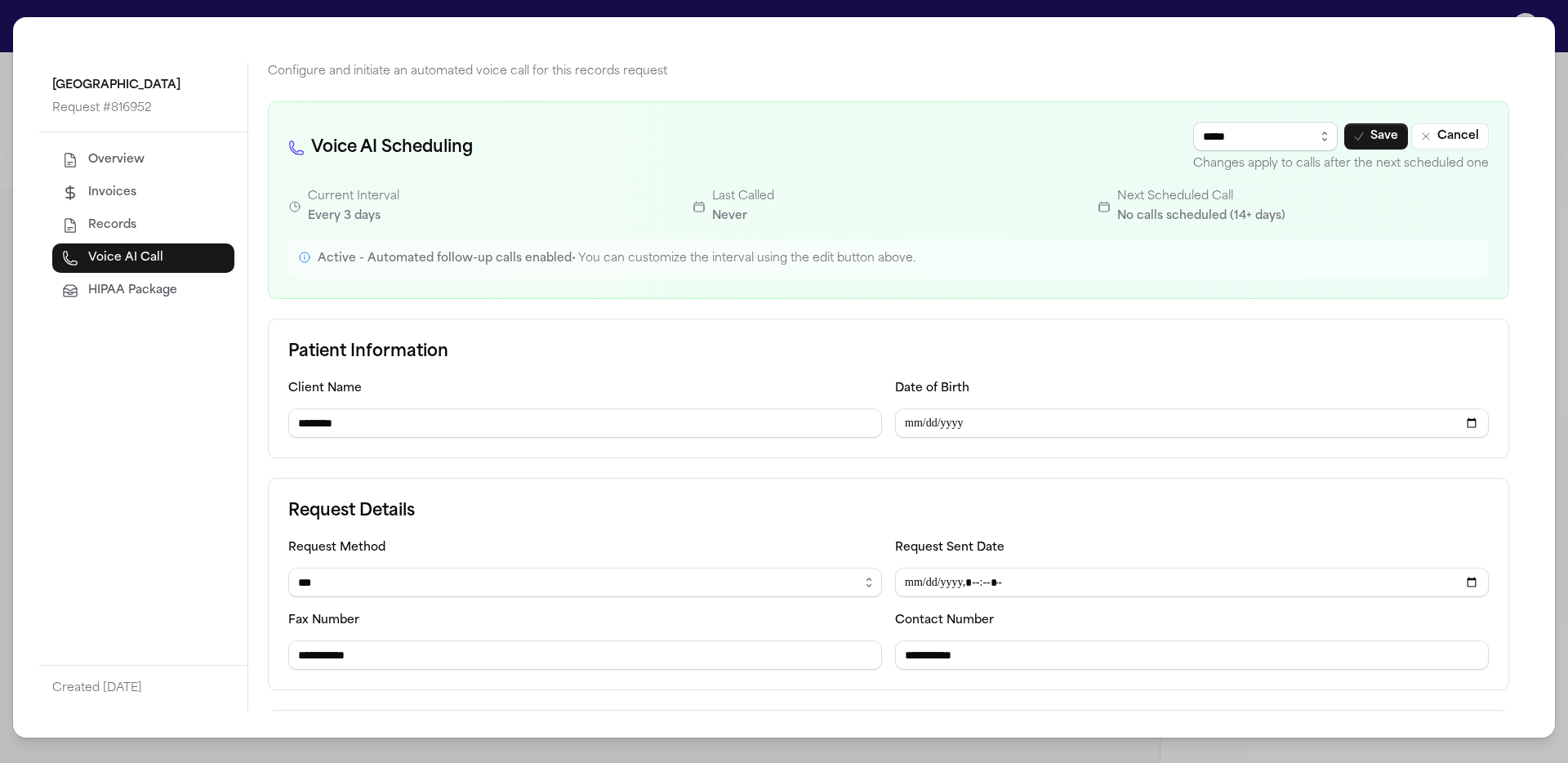
click at [1239, 126] on select "**********" at bounding box center [1266, 137] width 145 height 29
select select "*"
click at [1194, 122] on select "**********" at bounding box center [1266, 137] width 145 height 29
click at [1352, 132] on icon "button" at bounding box center [1359, 137] width 13 height 13
